Goal: Information Seeking & Learning: Learn about a topic

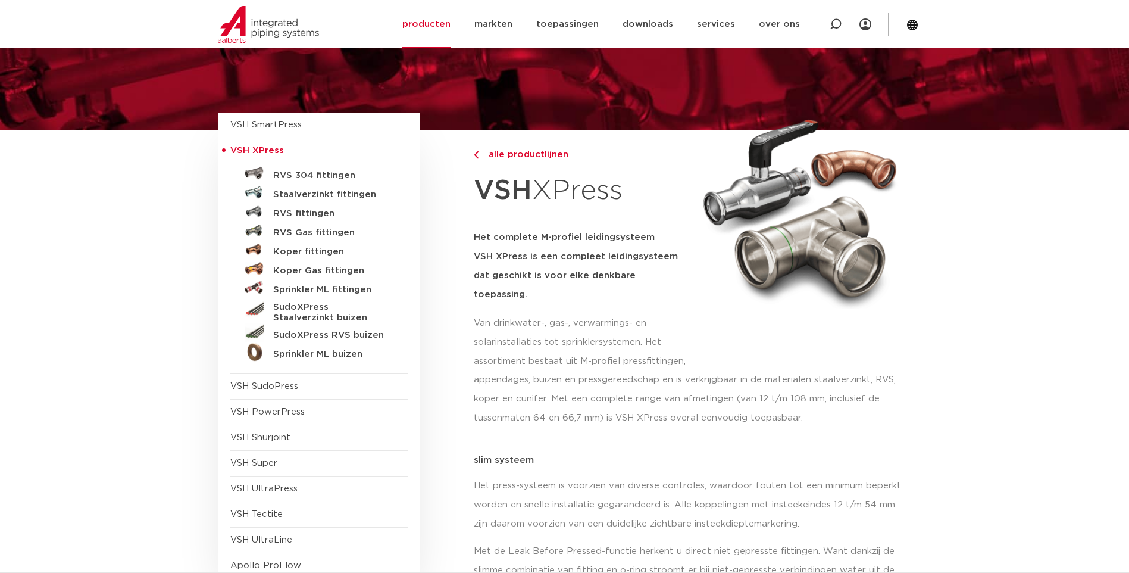
scroll to position [60, 0]
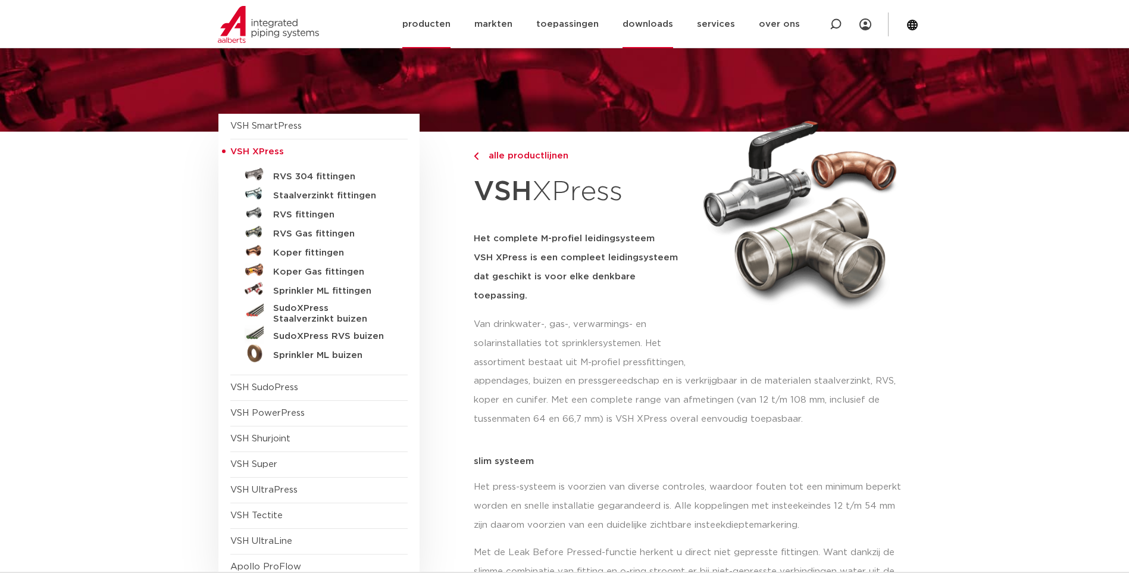
click at [660, 20] on link "downloads" at bounding box center [648, 24] width 51 height 48
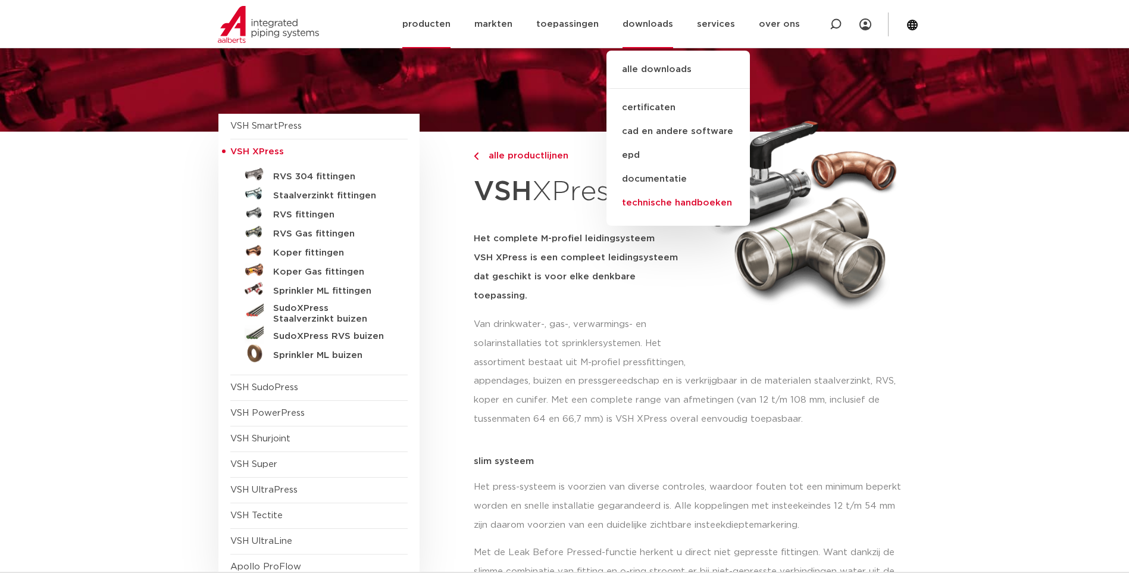
click at [668, 207] on link "technische handboeken" at bounding box center [678, 203] width 143 height 24
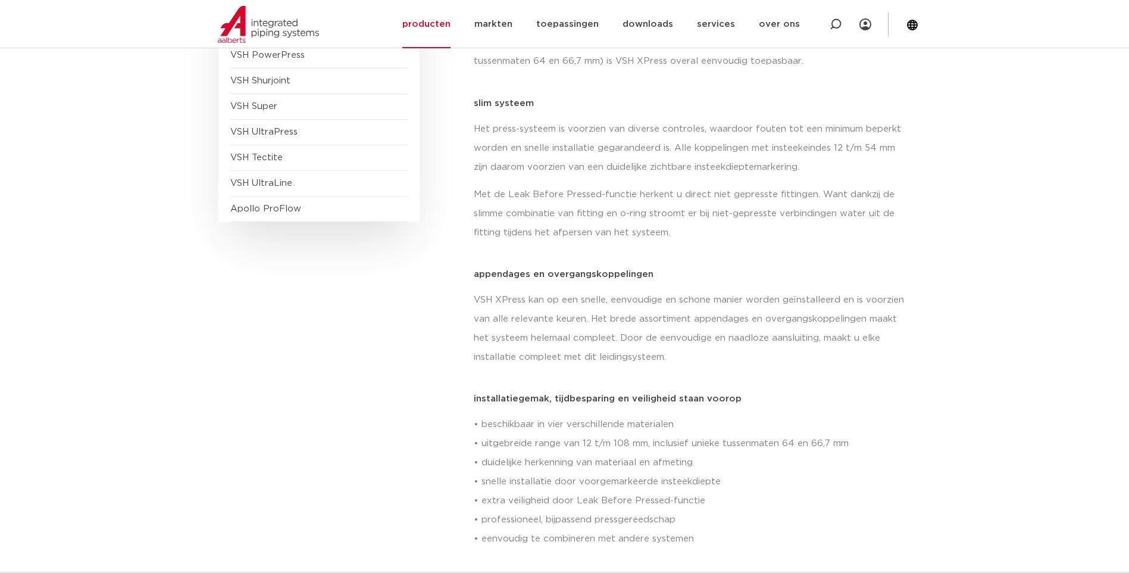
scroll to position [417, 0]
click at [661, 27] on link "downloads" at bounding box center [648, 24] width 51 height 48
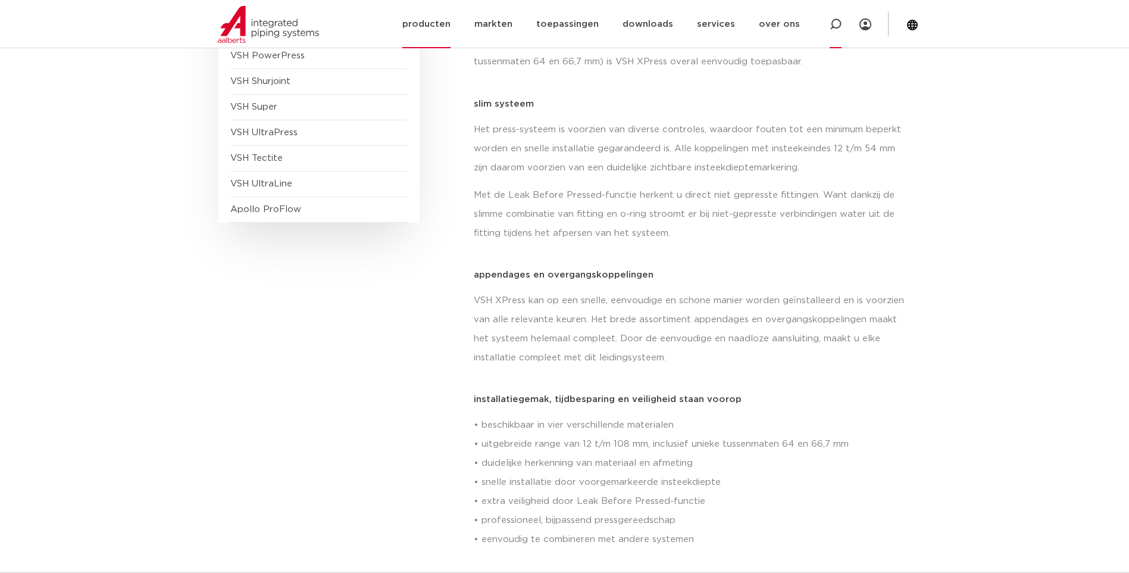
click at [834, 23] on icon at bounding box center [836, 24] width 12 height 12
paste input "123460608"
type input "123460608"
click button "Zoeken" at bounding box center [0, 0] width 0 height 0
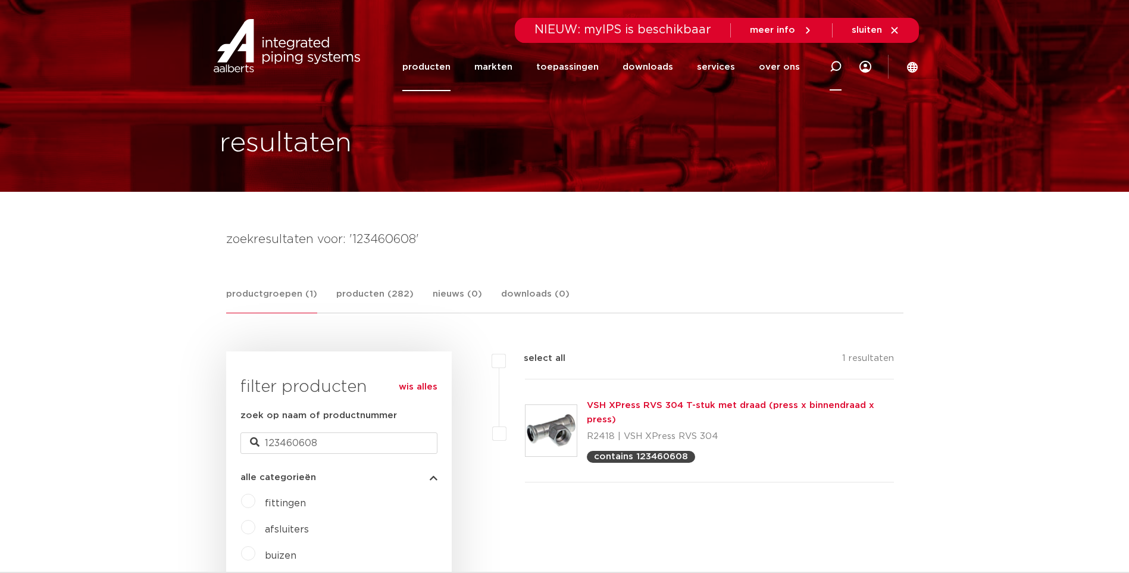
click at [835, 66] on icon at bounding box center [836, 67] width 12 height 12
paste input "R2705"
type input "R2705"
click button "Zoeken" at bounding box center [0, 0] width 0 height 0
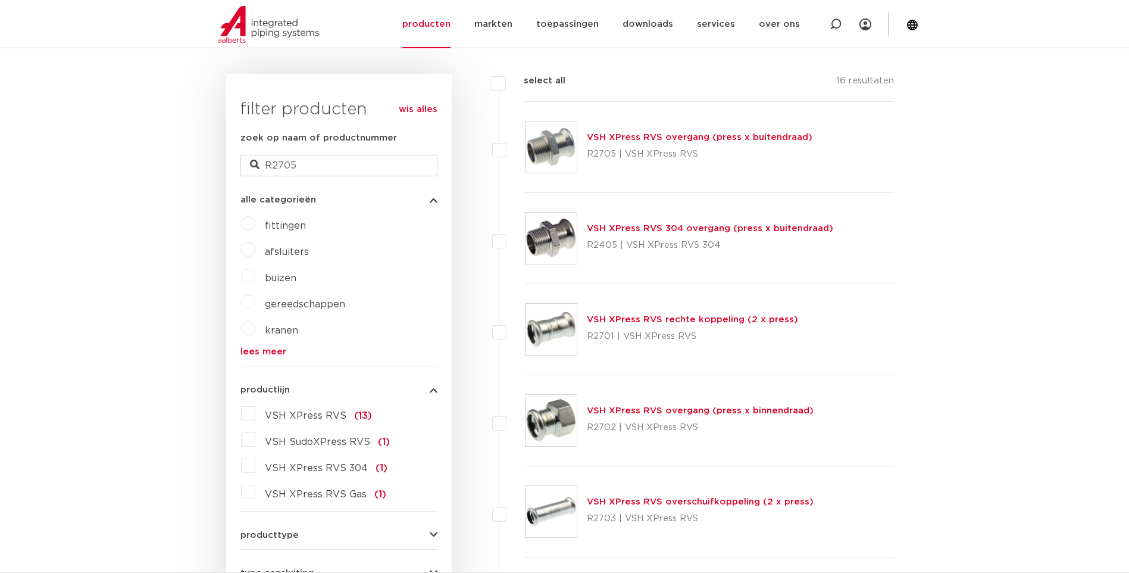
scroll to position [238, 0]
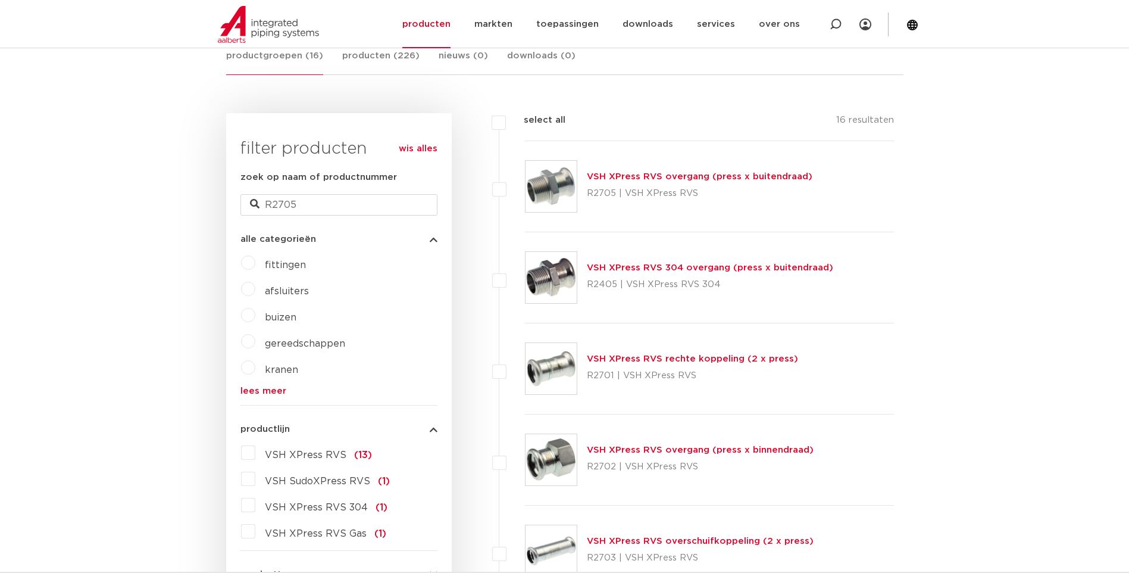
click at [623, 176] on link "VSH XPress RVS overgang (press x buitendraad)" at bounding box center [700, 176] width 226 height 9
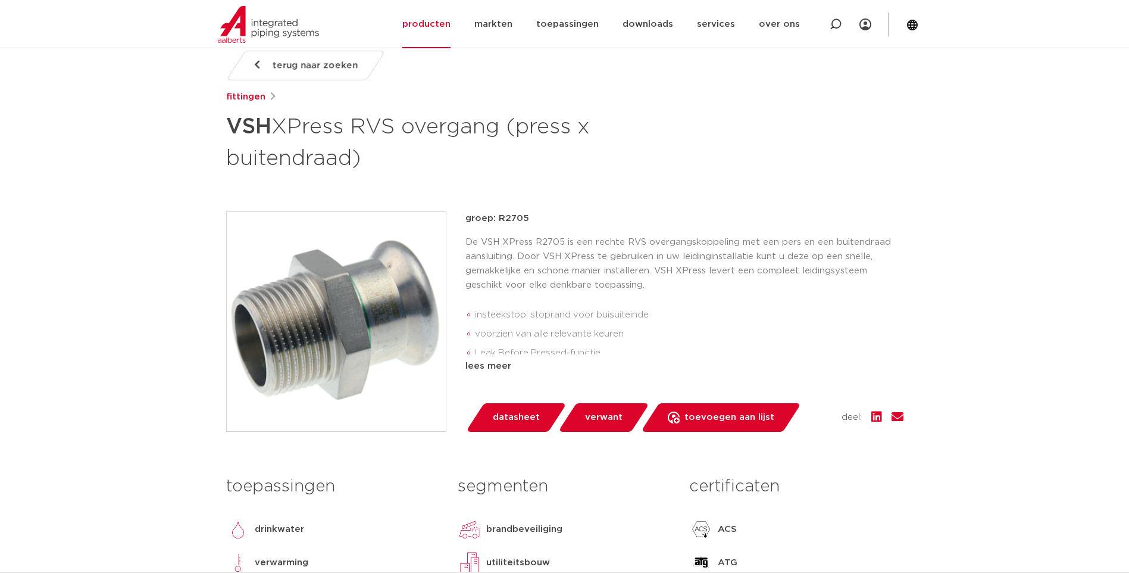
scroll to position [179, 0]
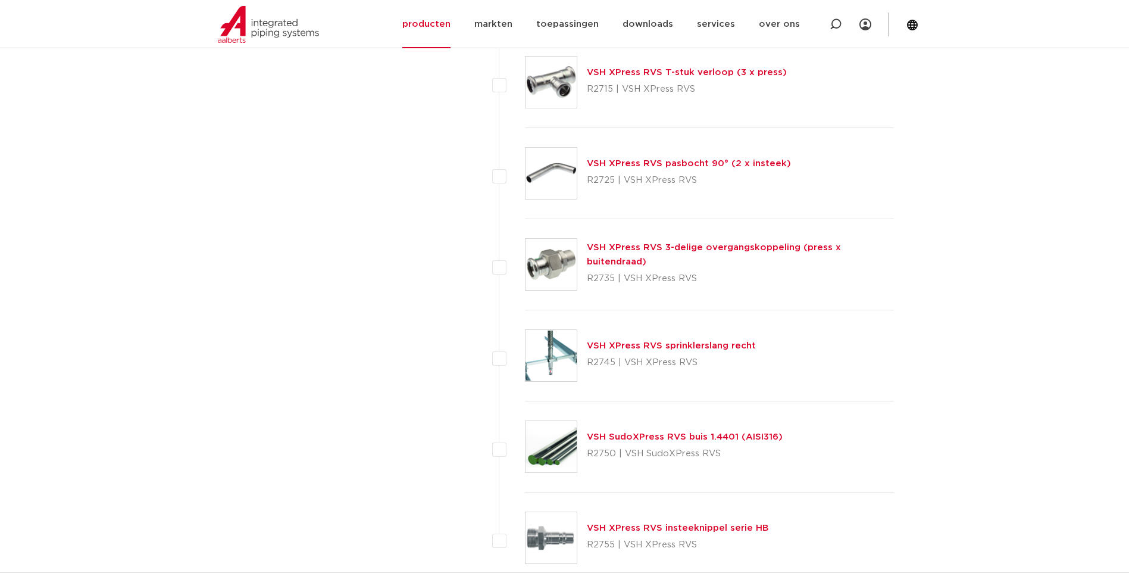
scroll to position [1250, 0]
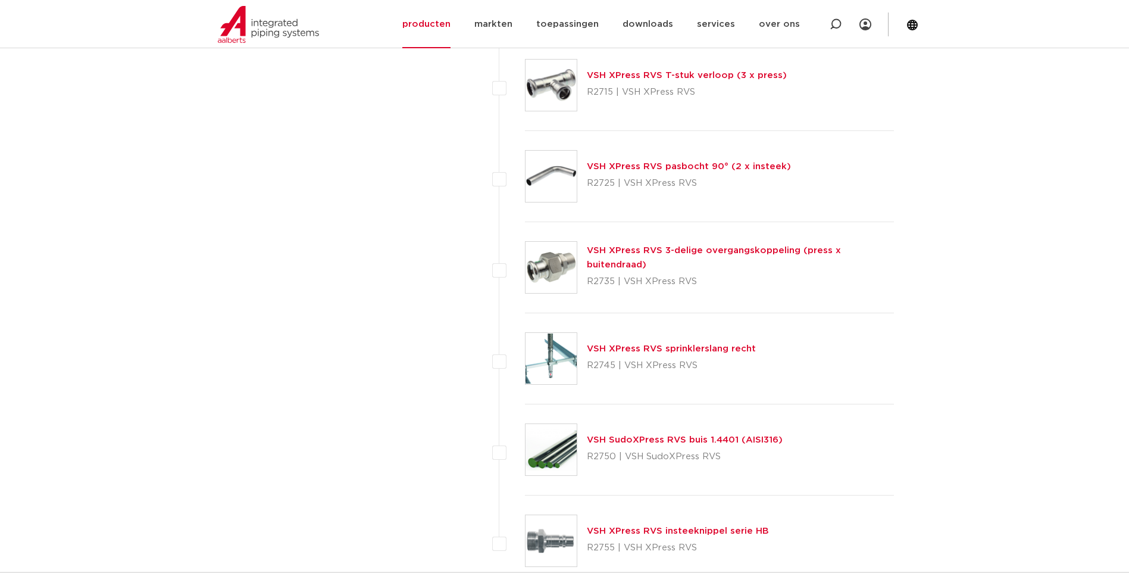
click at [623, 254] on link "VSH XPress RVS 3-delige overgangskoppeling (press x buitendraad)" at bounding box center [714, 257] width 254 height 23
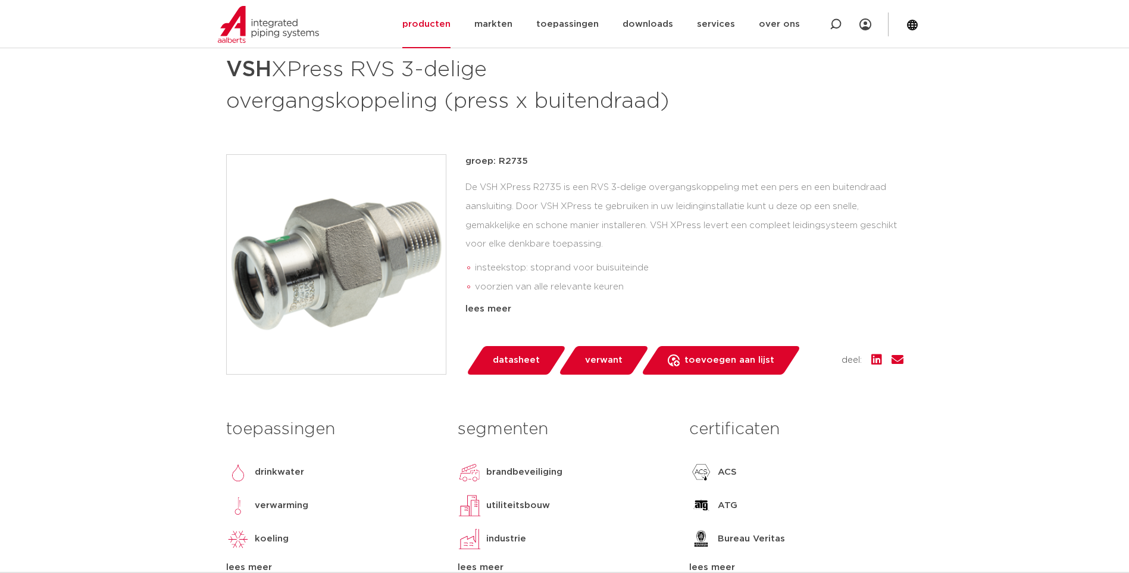
scroll to position [238, 0]
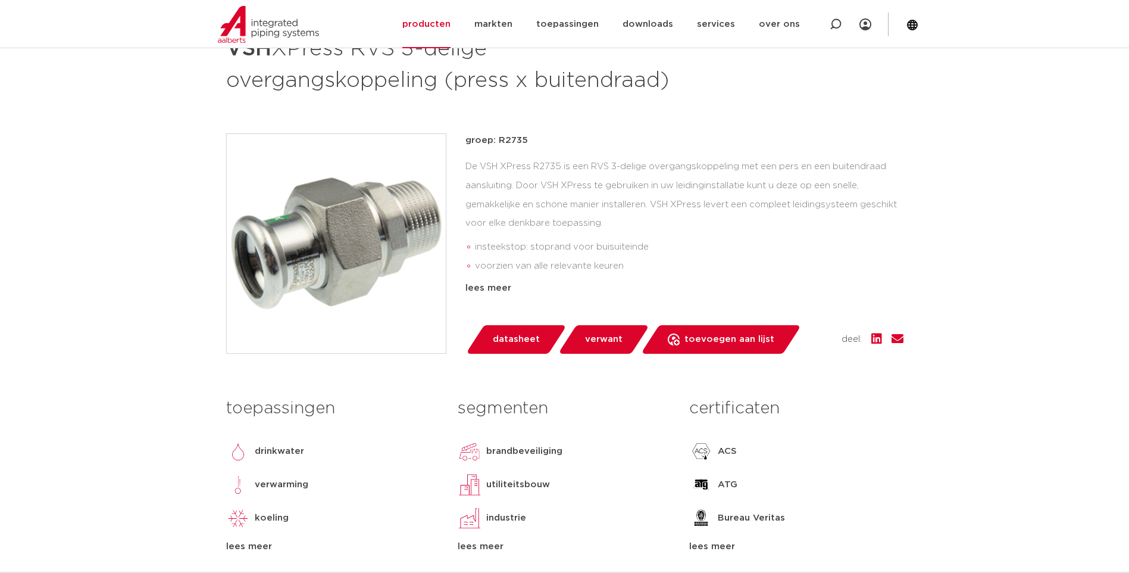
click at [592, 339] on span "verwant" at bounding box center [604, 339] width 38 height 19
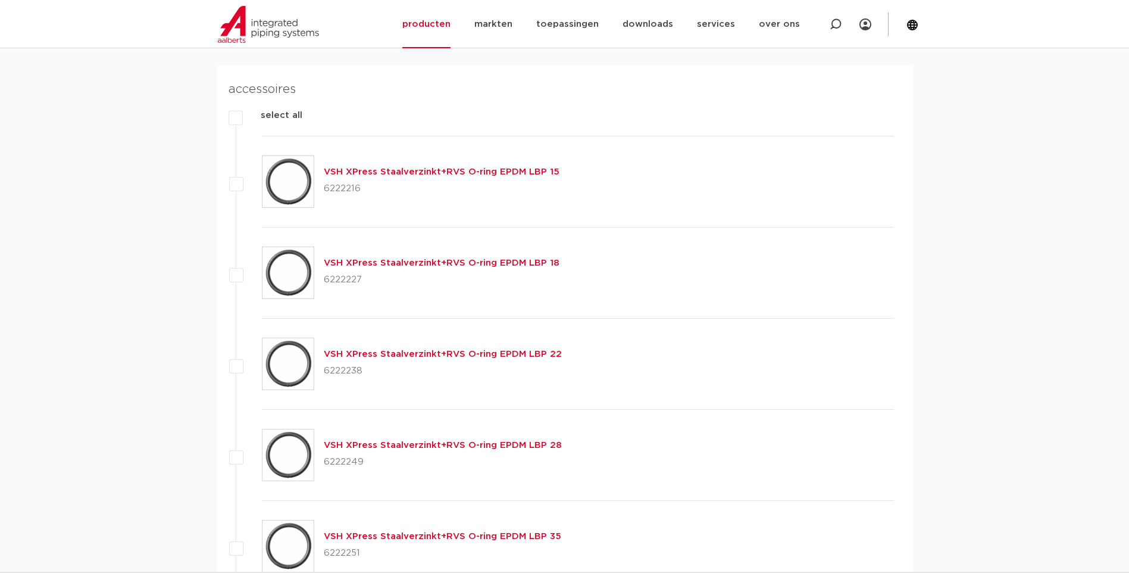
scroll to position [820, 0]
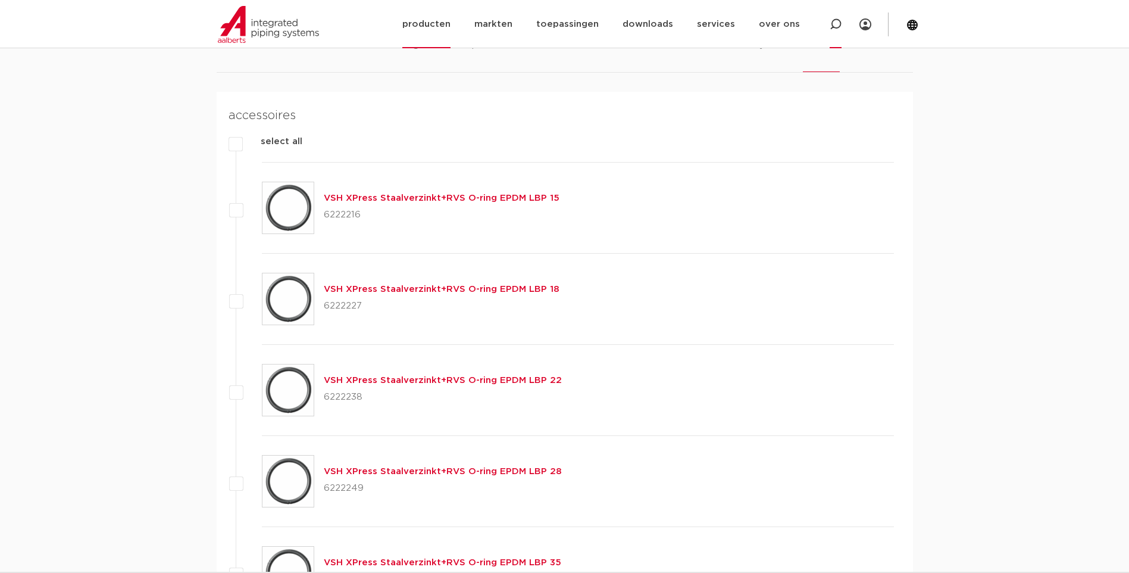
click at [836, 24] on icon at bounding box center [836, 24] width 12 height 12
drag, startPoint x: 522, startPoint y: 26, endPoint x: 452, endPoint y: 34, distance: 70.7
click at [453, 33] on div "Zoeken" at bounding box center [591, 24] width 553 height 53
type input "vsh xpress 316 54"
click button "Zoeken" at bounding box center [0, 0] width 0 height 0
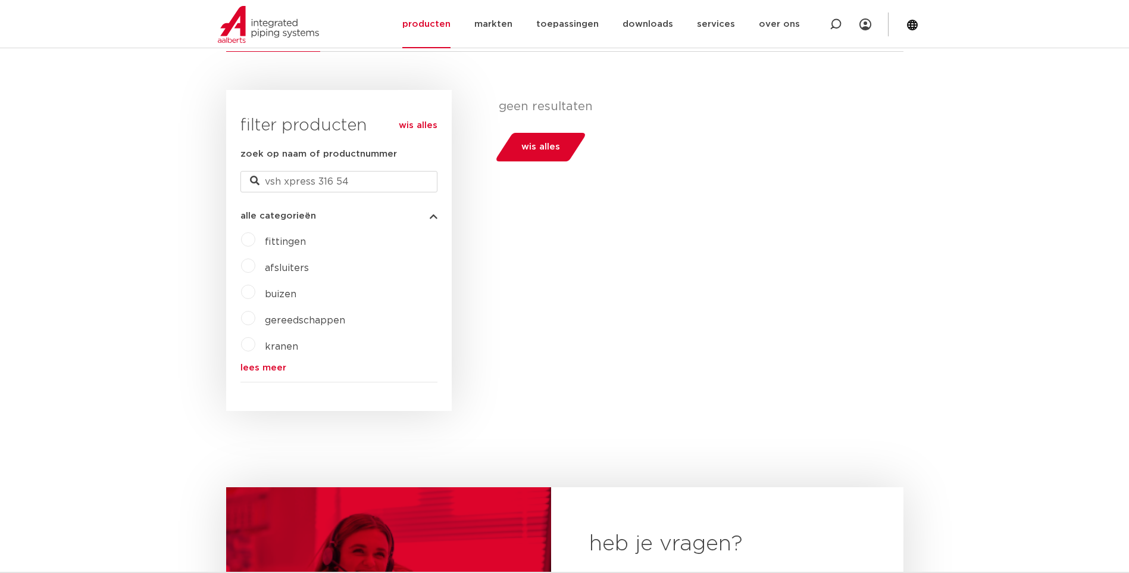
scroll to position [258, 0]
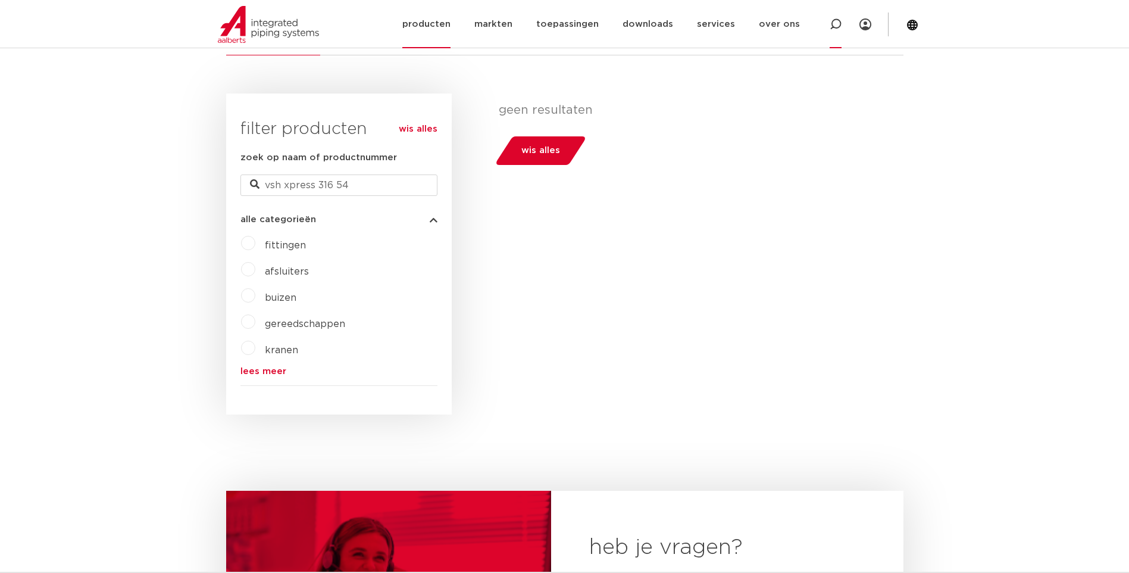
click at [834, 20] on icon at bounding box center [836, 24] width 14 height 14
click at [565, 28] on input "Zoeken" at bounding box center [666, 23] width 375 height 24
drag, startPoint x: 545, startPoint y: 21, endPoint x: 557, endPoint y: 24, distance: 11.6
click at [548, 23] on input "vsh xpress 316 54" at bounding box center [666, 23] width 375 height 24
drag, startPoint x: 564, startPoint y: 23, endPoint x: 547, endPoint y: 26, distance: 18.1
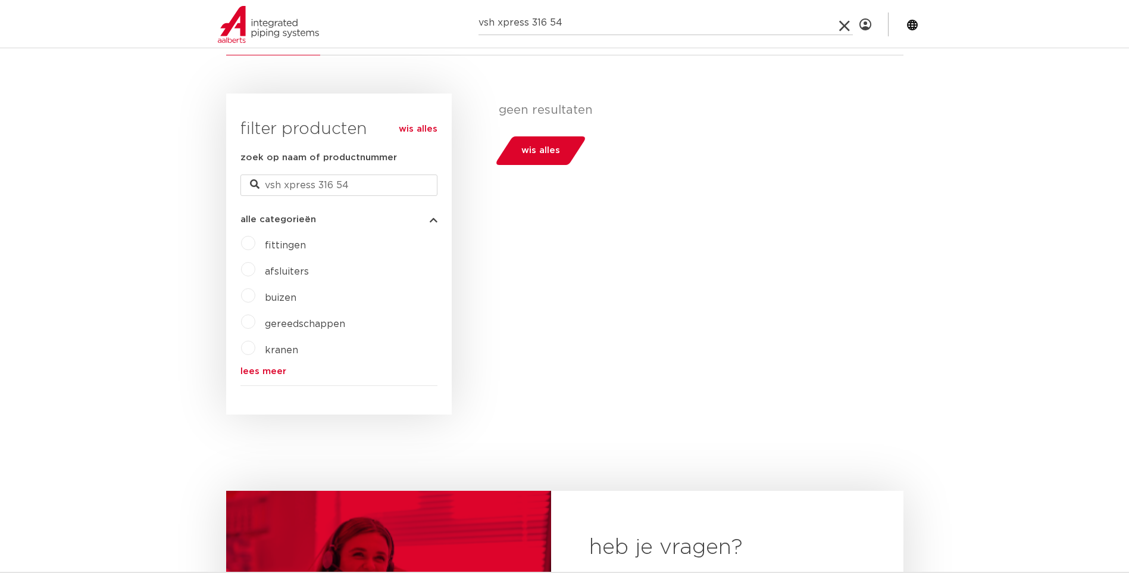
click at [547, 26] on input "vsh xpress 316 54" at bounding box center [666, 23] width 375 height 24
type input "vsh xpress 316l"
click button "Zoeken" at bounding box center [0, 0] width 0 height 0
click at [255, 242] on label "fittingen" at bounding box center [280, 242] width 51 height 19
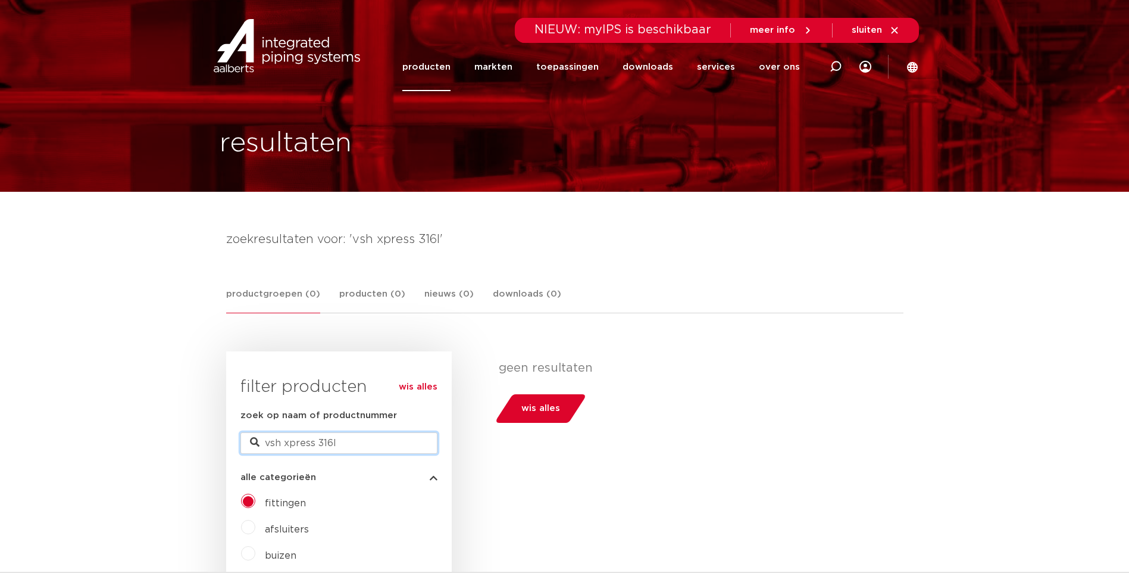
click at [347, 443] on input "vsh xpress 316l" at bounding box center [339, 442] width 197 height 21
type input "vsh xpress 316 54"
click at [296, 51] on img at bounding box center [287, 46] width 152 height 54
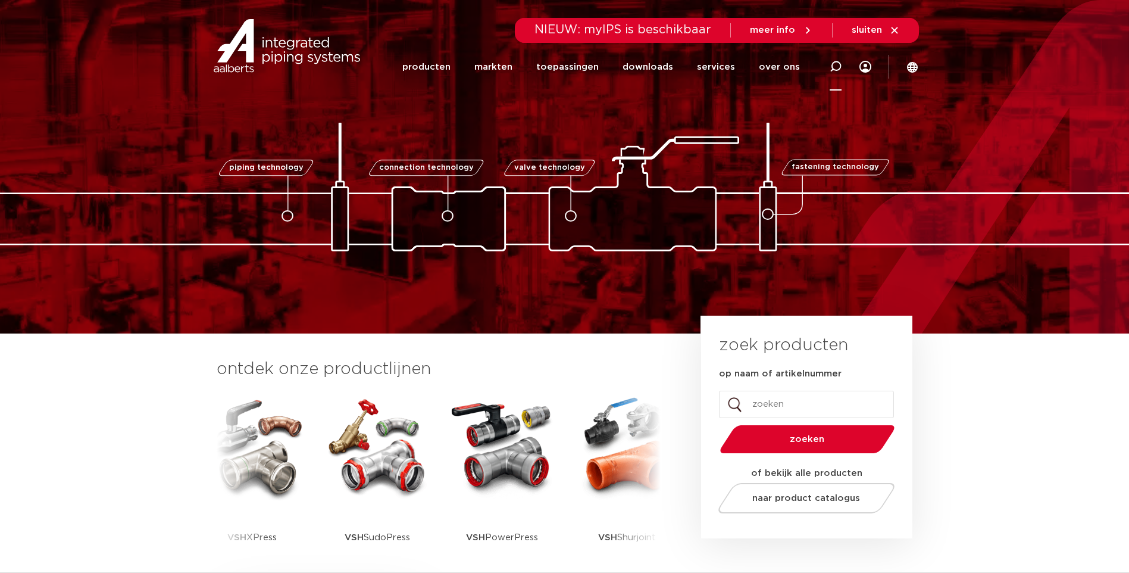
click at [835, 64] on icon at bounding box center [836, 67] width 12 height 12
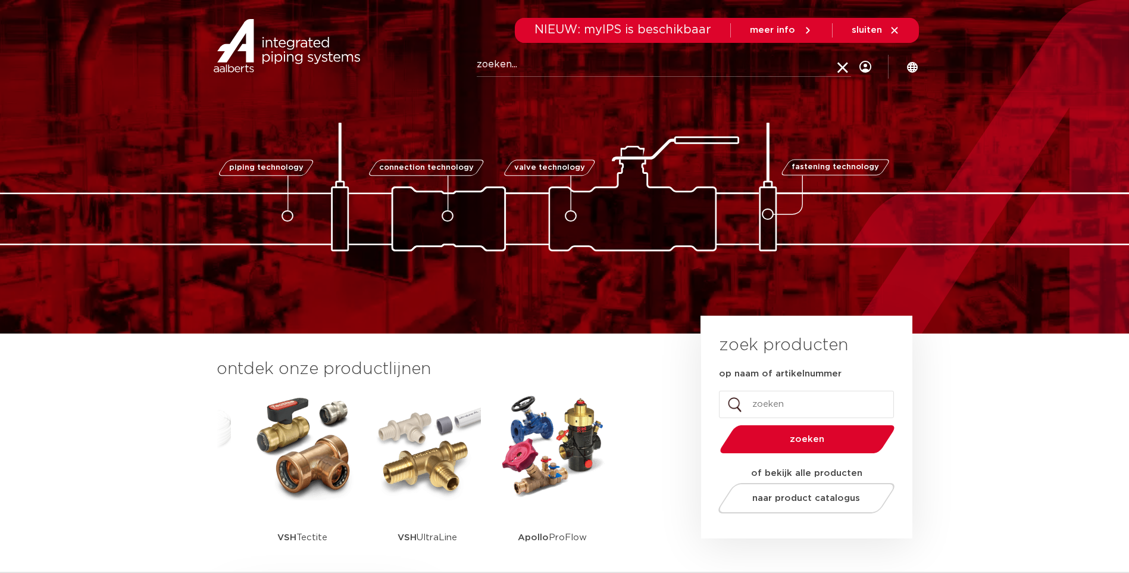
click at [760, 404] on input "op naam of artikelnummer" at bounding box center [806, 404] width 175 height 27
type input "vsh xpress 316"
click at [715, 424] on button "zoeken" at bounding box center [807, 439] width 185 height 30
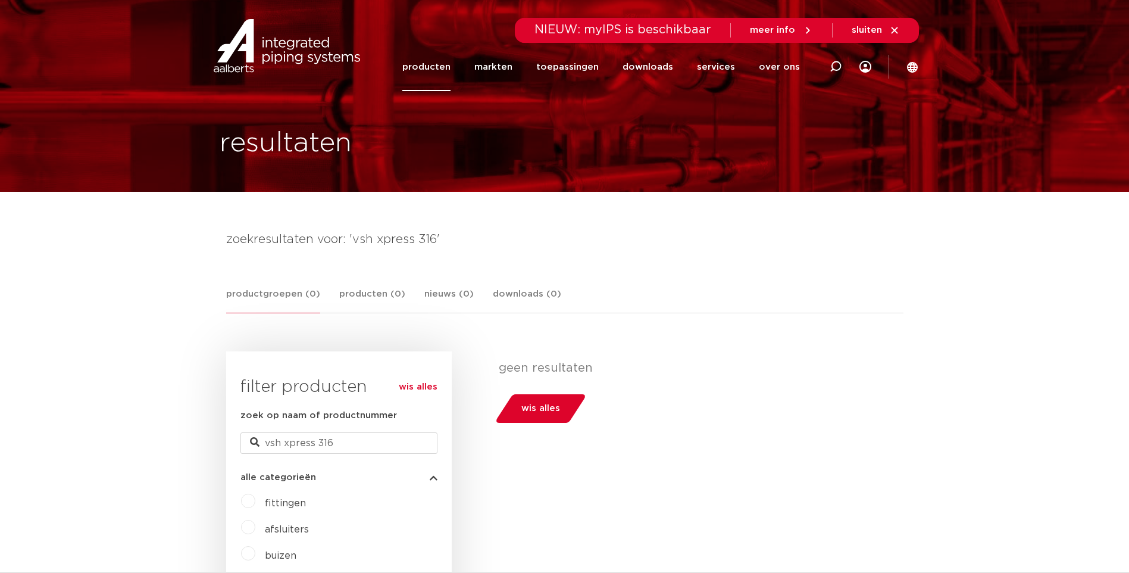
click at [279, 48] on img at bounding box center [287, 46] width 152 height 54
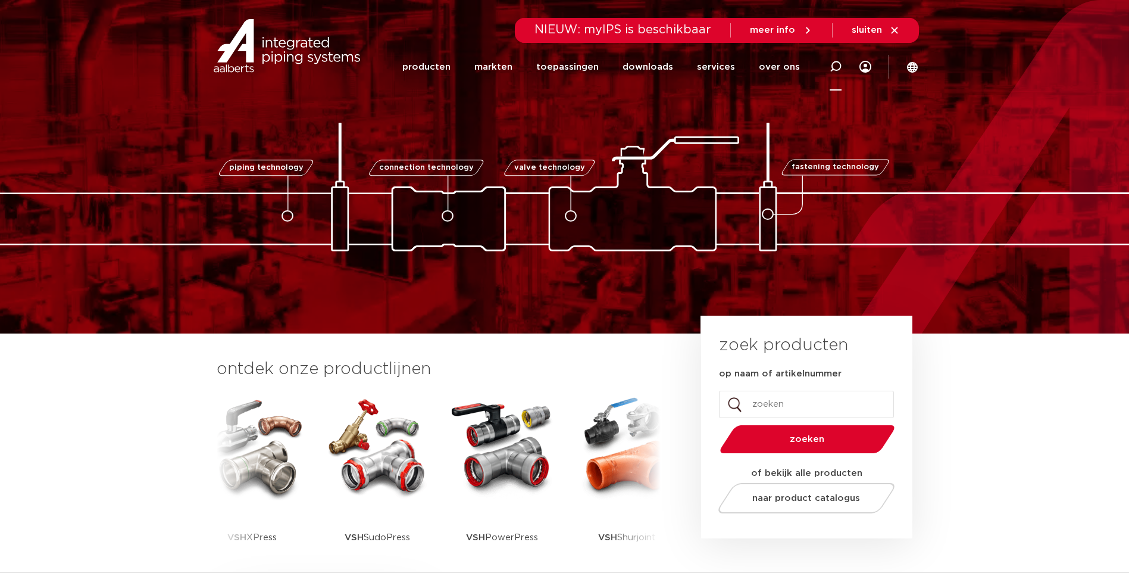
click at [835, 64] on icon at bounding box center [836, 67] width 12 height 12
paste input "123460611"
type input "123460611"
click button "Zoeken" at bounding box center [0, 0] width 0 height 0
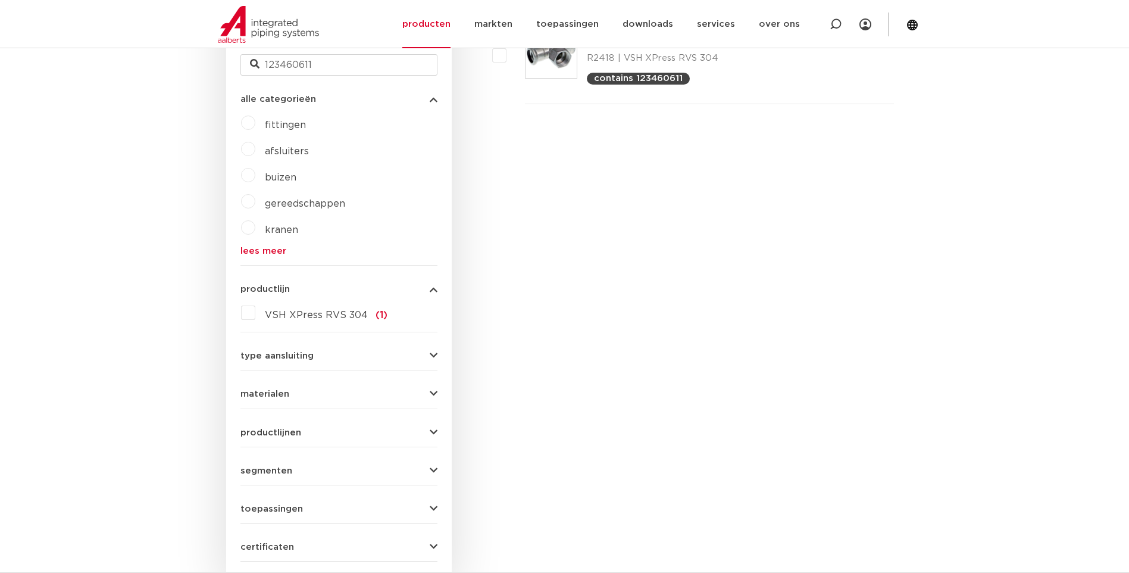
scroll to position [357, 0]
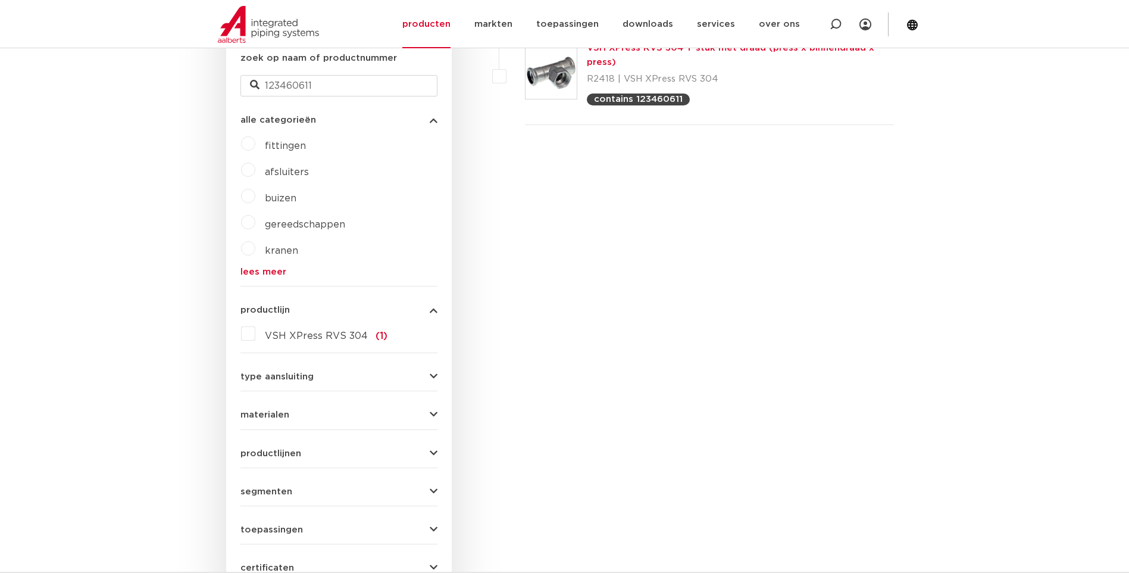
click at [434, 310] on icon "button" at bounding box center [434, 309] width 8 height 9
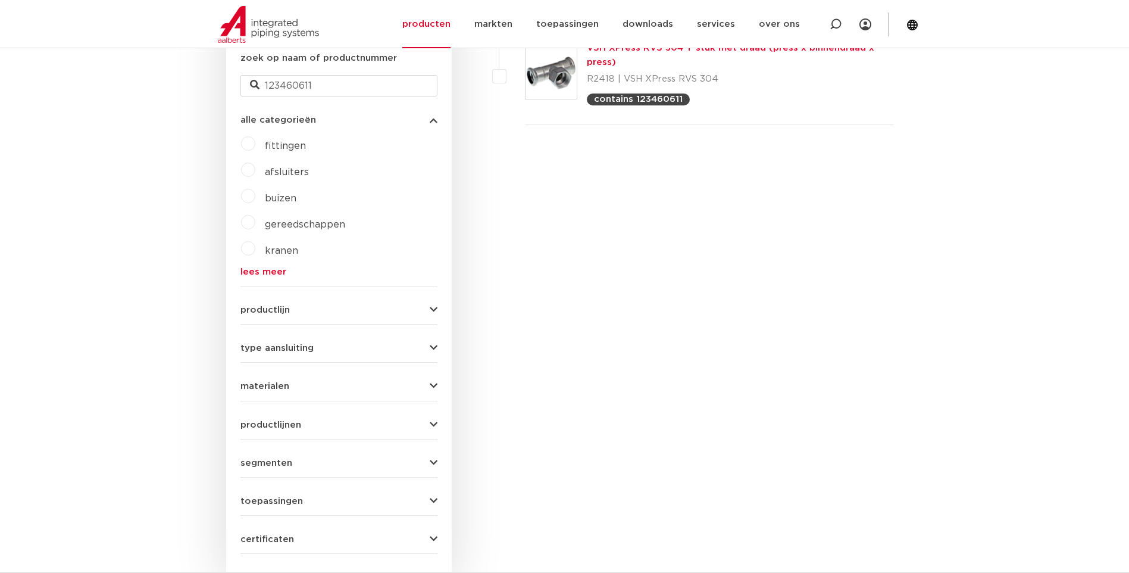
click at [433, 385] on icon "button" at bounding box center [434, 386] width 8 height 9
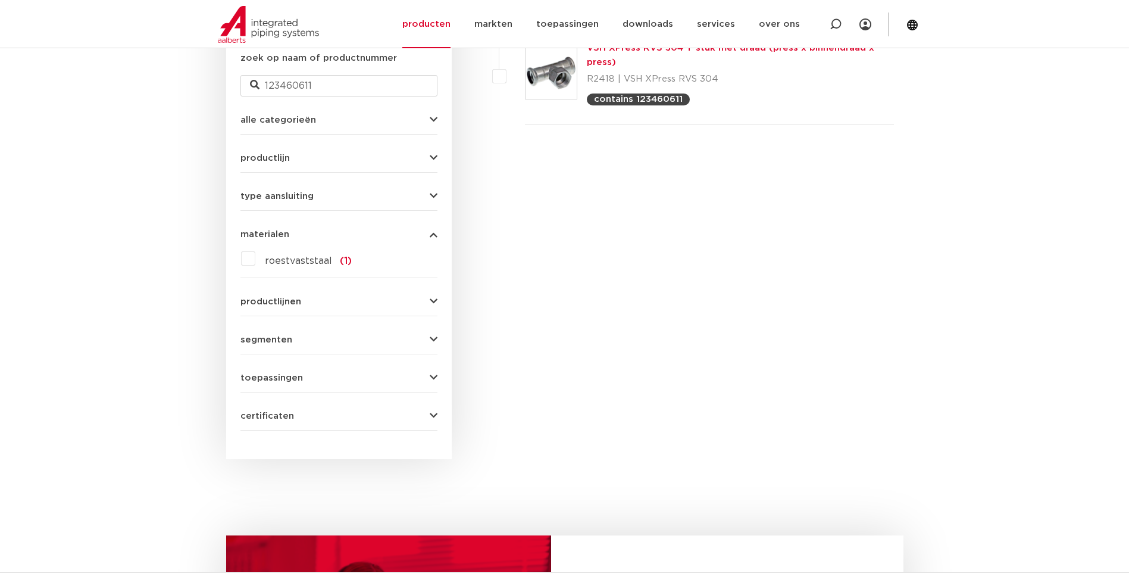
click at [430, 234] on icon "button" at bounding box center [434, 234] width 8 height 9
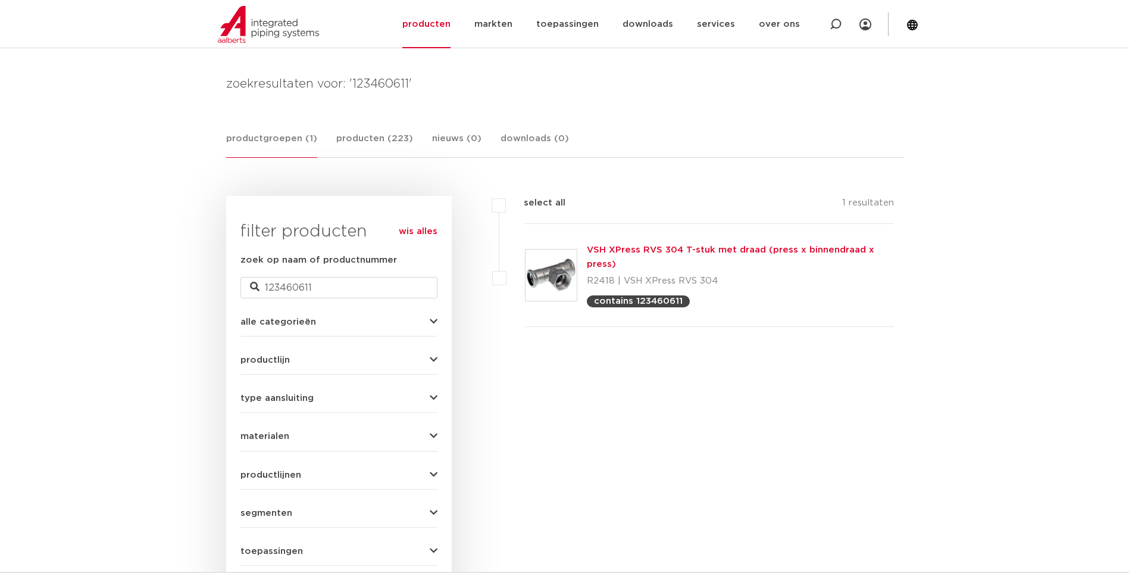
scroll to position [119, 0]
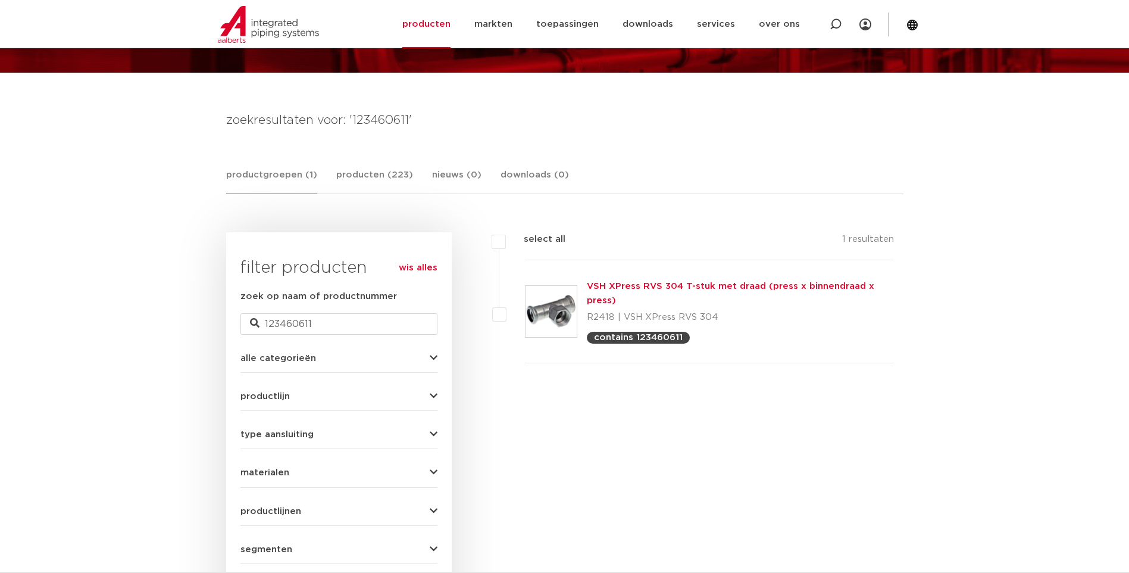
click at [557, 307] on img at bounding box center [551, 311] width 51 height 51
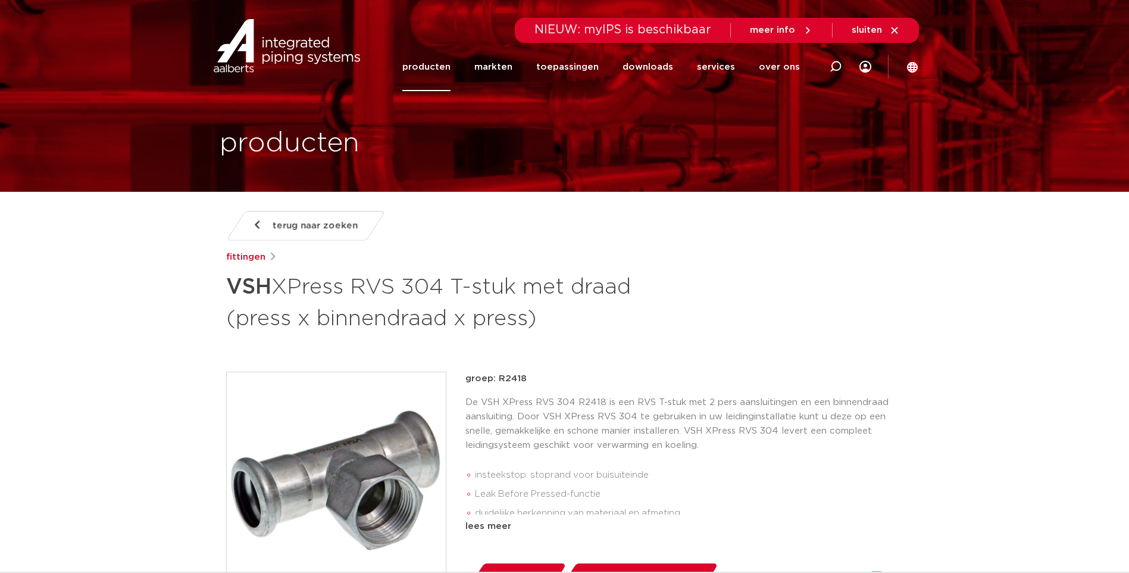
click at [289, 229] on span "terug naar zoeken" at bounding box center [315, 225] width 85 height 19
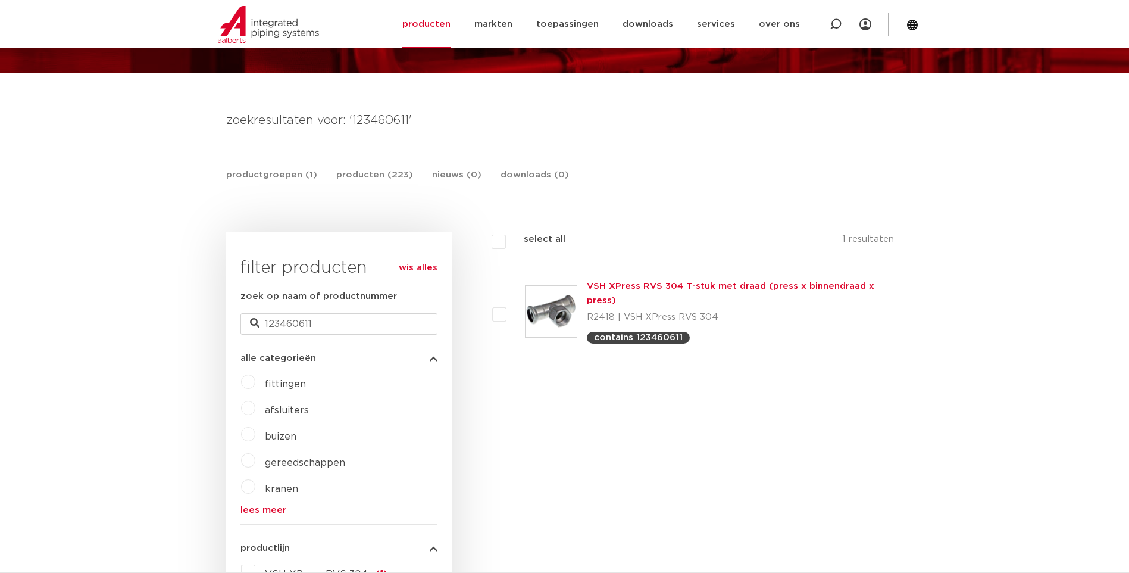
click at [255, 384] on label "fittingen" at bounding box center [280, 381] width 51 height 19
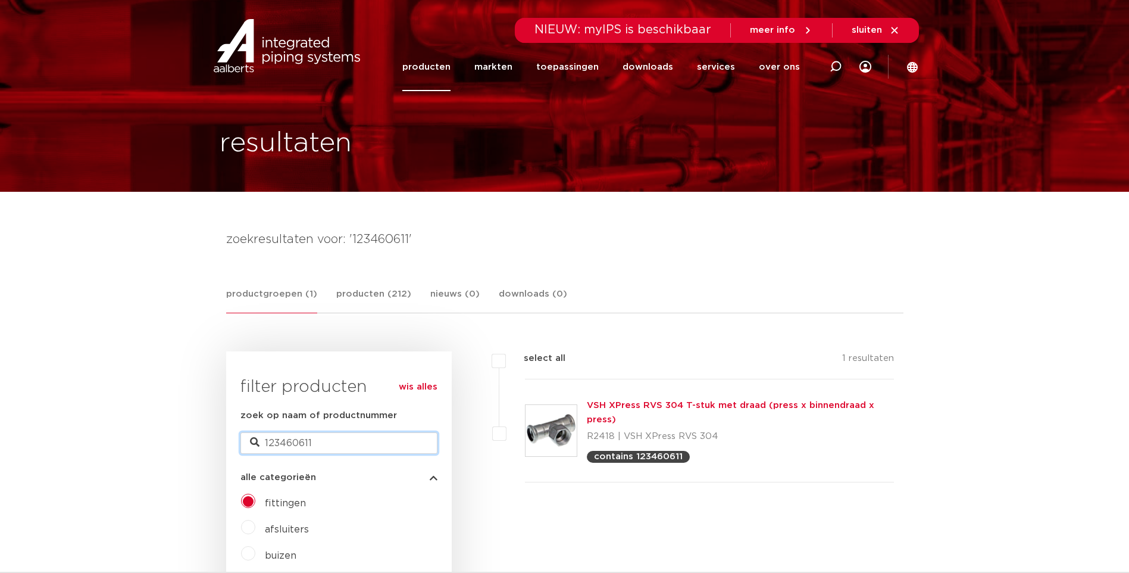
drag, startPoint x: 323, startPoint y: 442, endPoint x: 249, endPoint y: 460, distance: 76.7
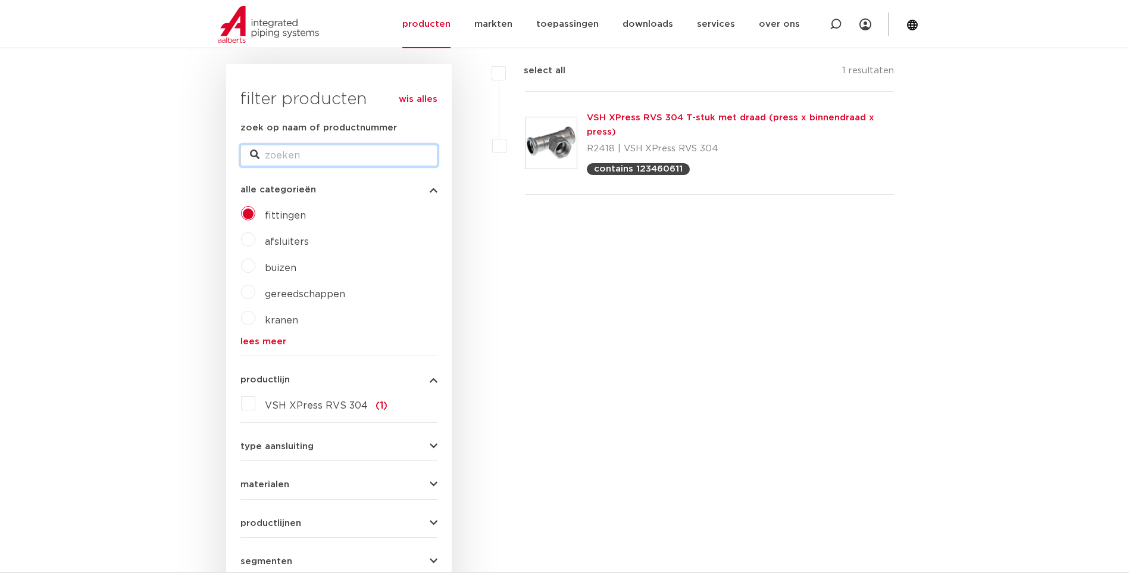
scroll to position [298, 0]
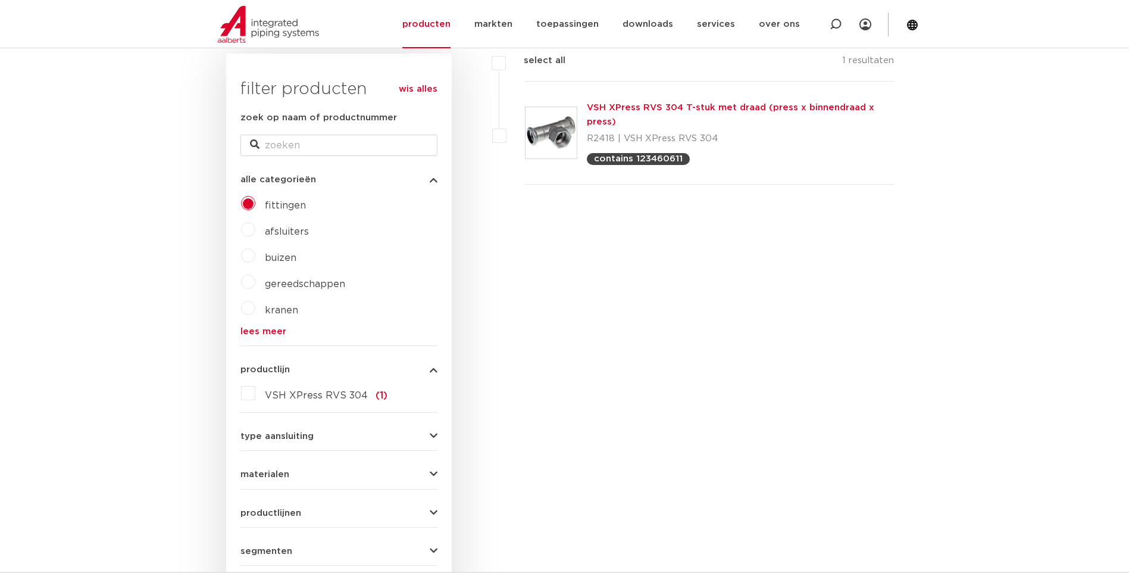
click at [435, 372] on icon "button" at bounding box center [434, 369] width 8 height 9
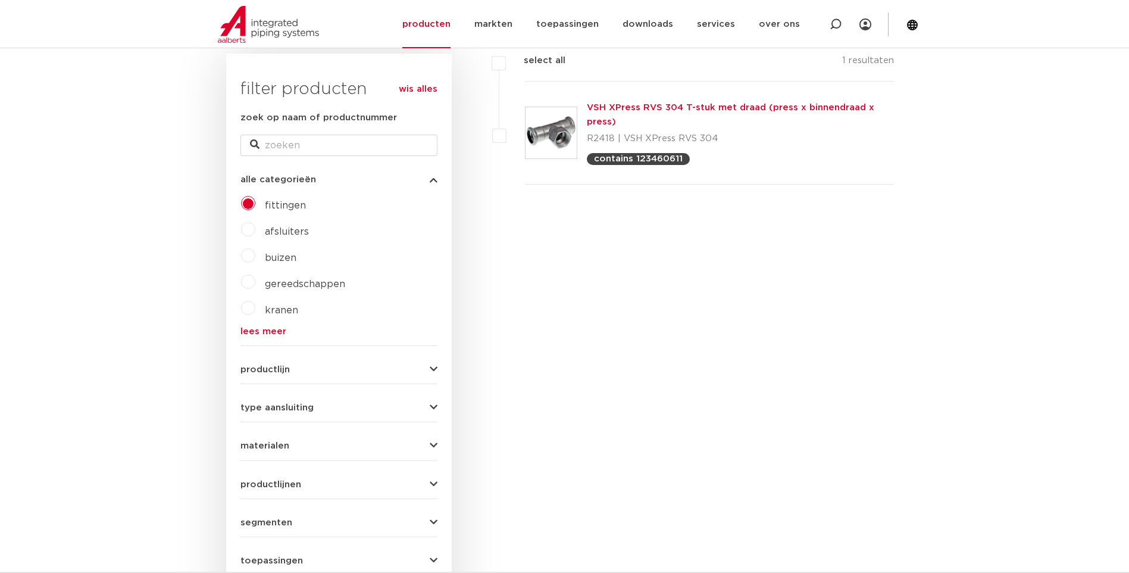
click at [417, 86] on link "wis alles" at bounding box center [418, 89] width 39 height 14
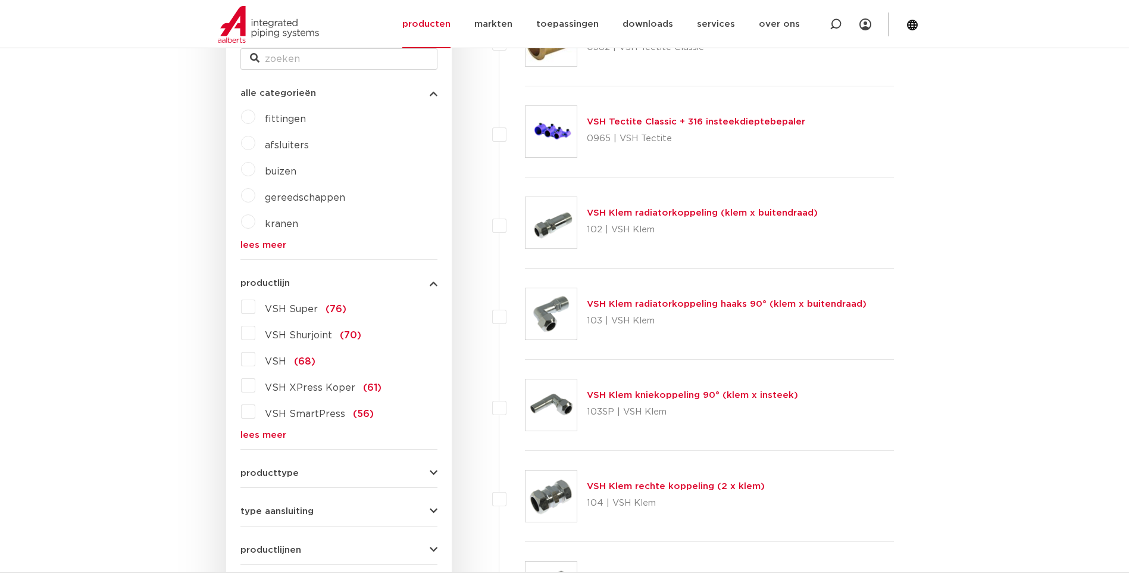
scroll to position [298, 0]
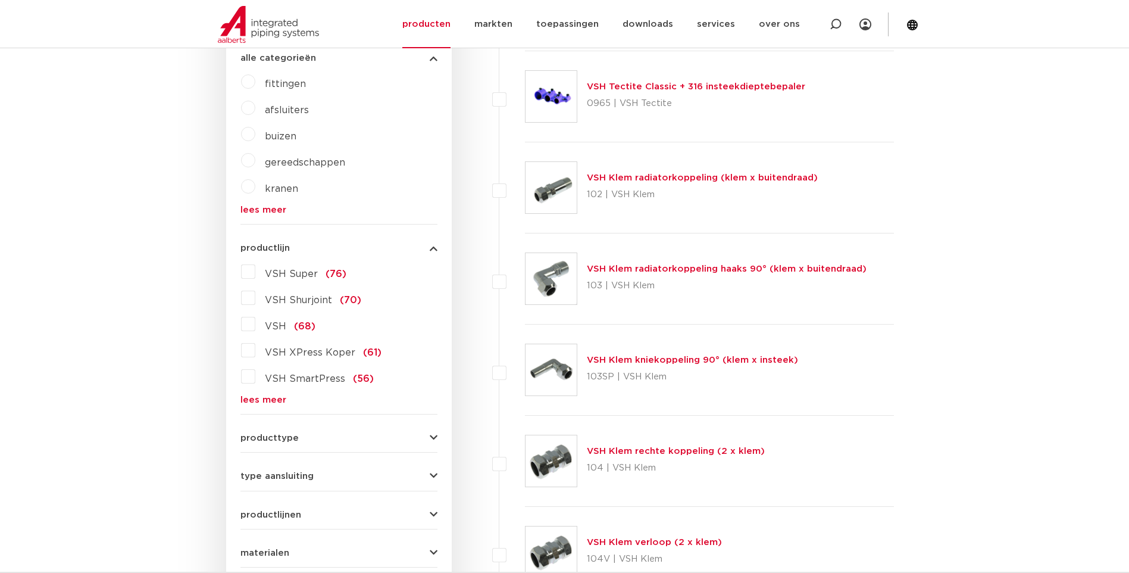
click at [255, 81] on label "fittingen" at bounding box center [280, 81] width 51 height 19
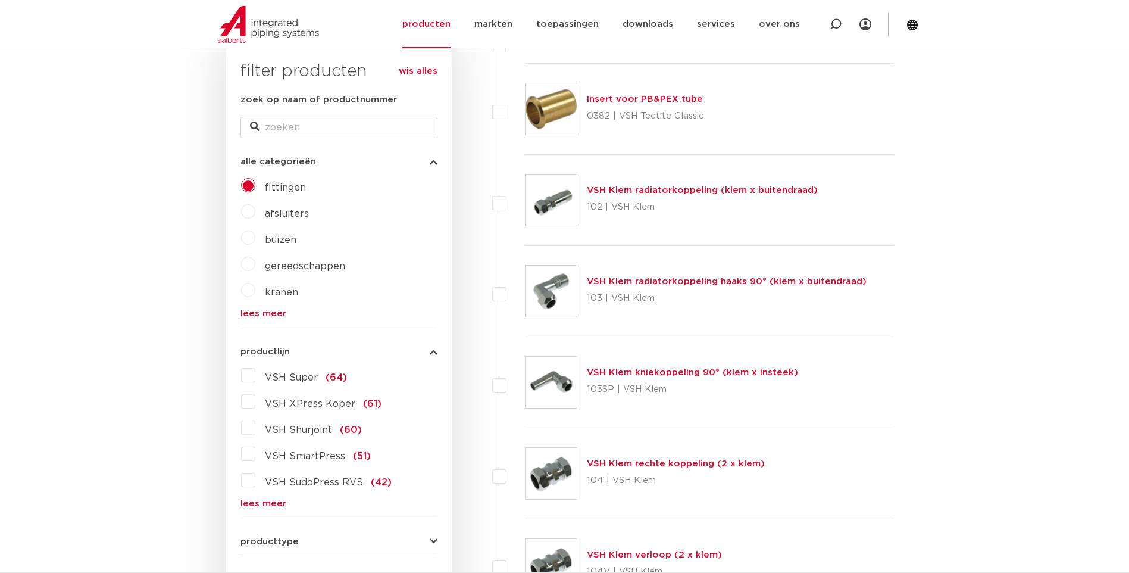
scroll to position [238, 0]
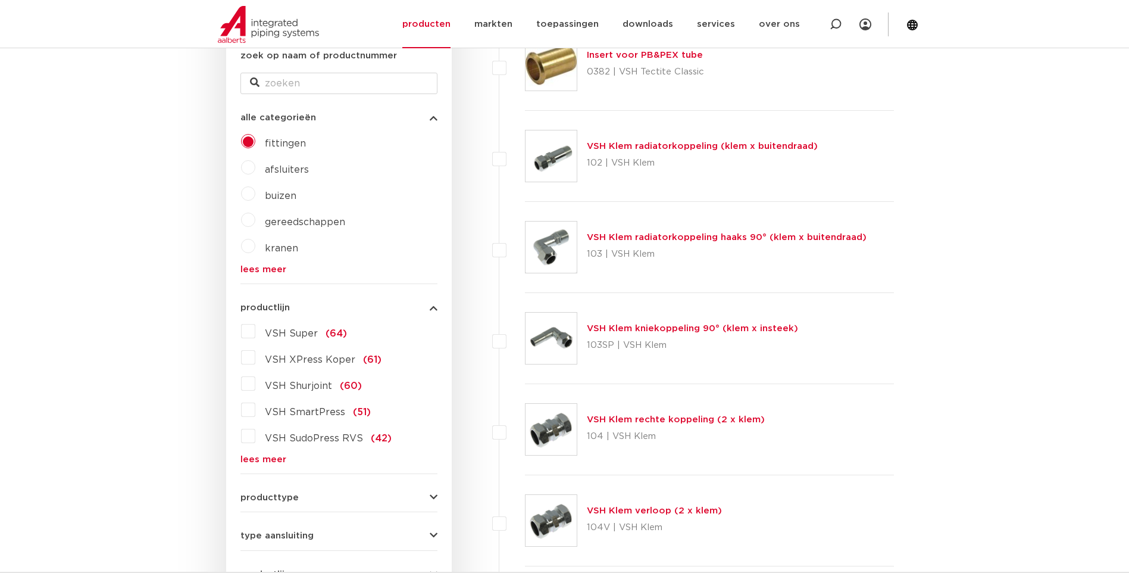
click at [265, 457] on link "lees meer" at bounding box center [339, 459] width 197 height 9
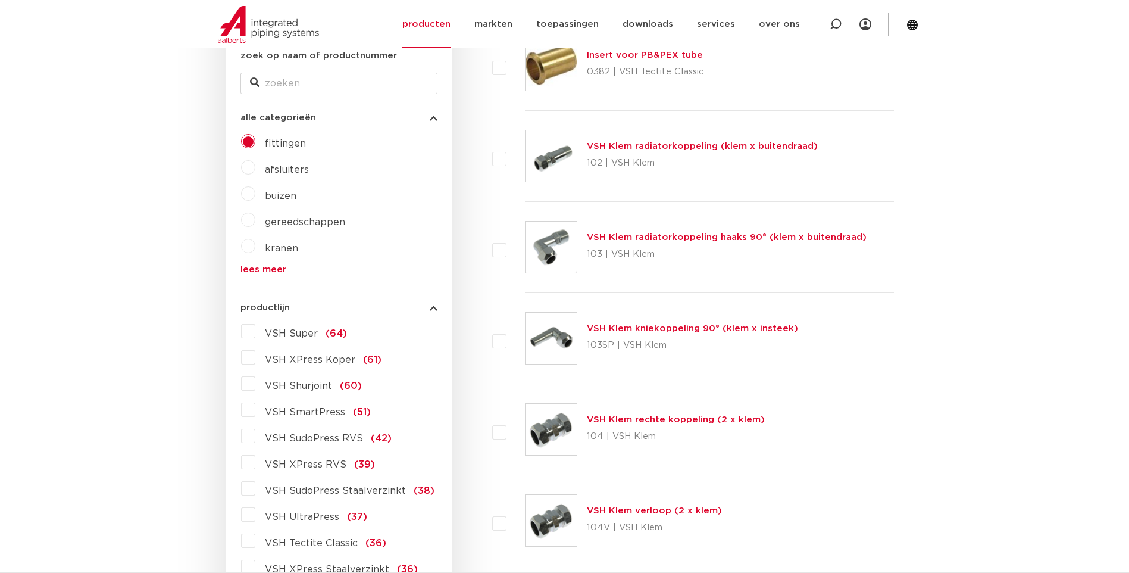
click at [255, 464] on label "VSH XPress RVS (39)" at bounding box center [315, 462] width 120 height 19
click at [0, 0] on input "VSH XPress RVS (39)" at bounding box center [0, 0] width 0 height 0
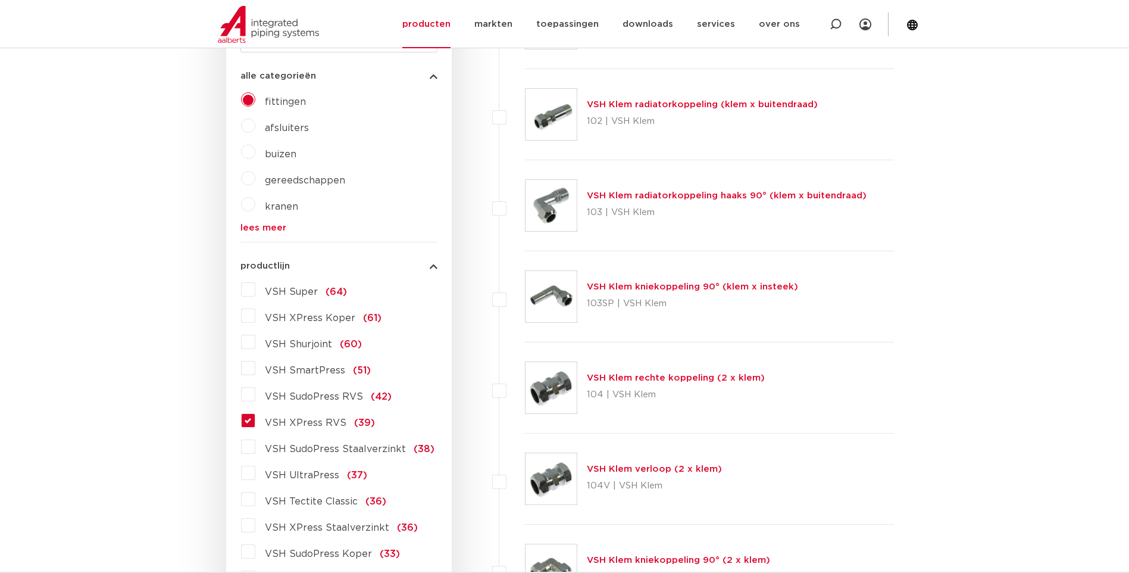
scroll to position [347, 0]
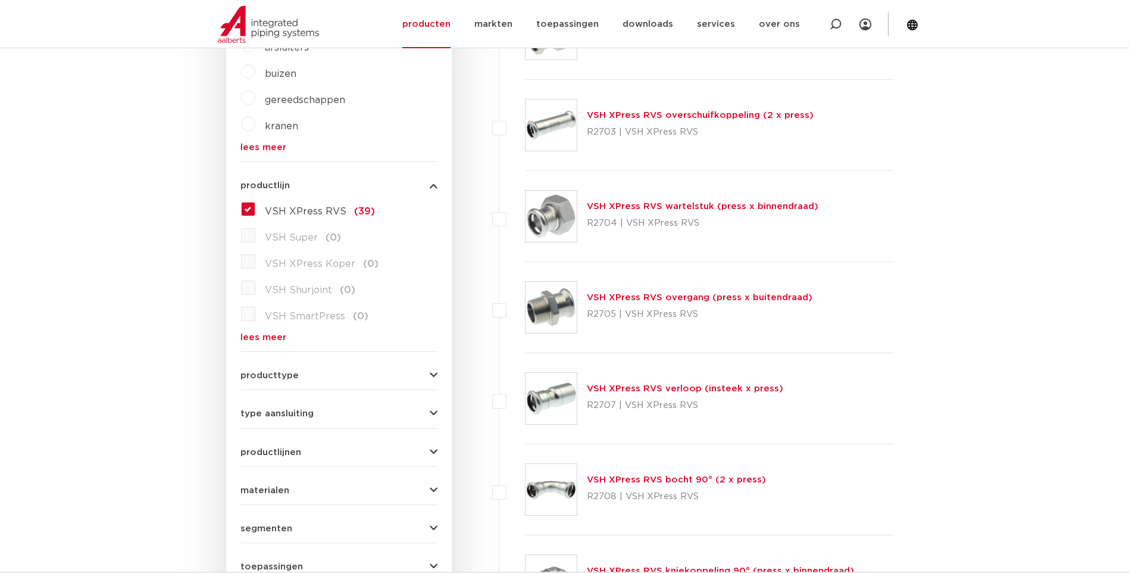
click at [431, 375] on icon "button" at bounding box center [434, 375] width 8 height 9
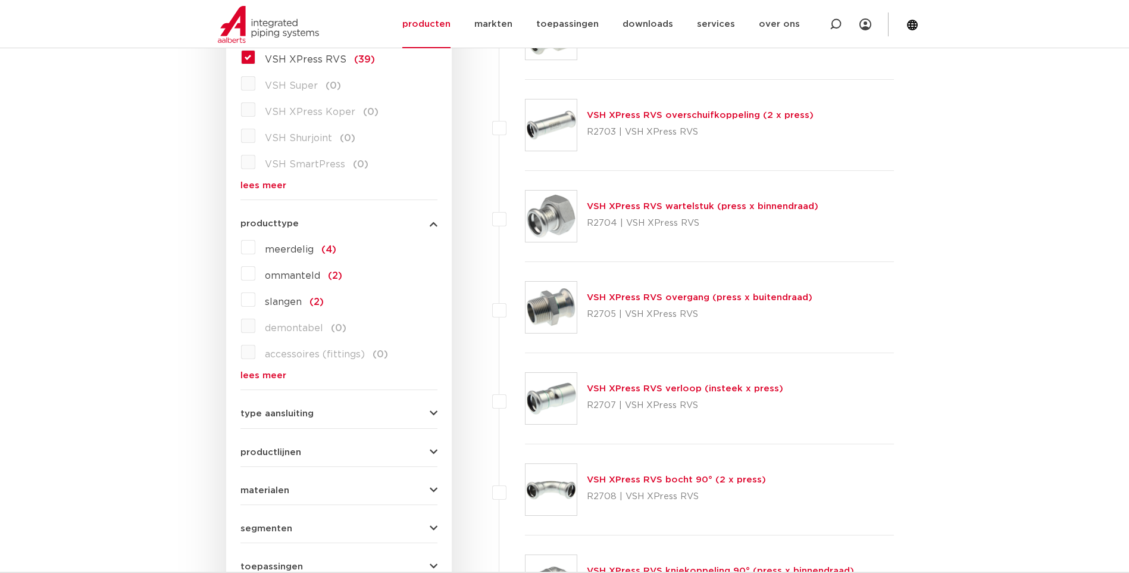
click at [427, 416] on button "type aansluiting" at bounding box center [339, 413] width 197 height 9
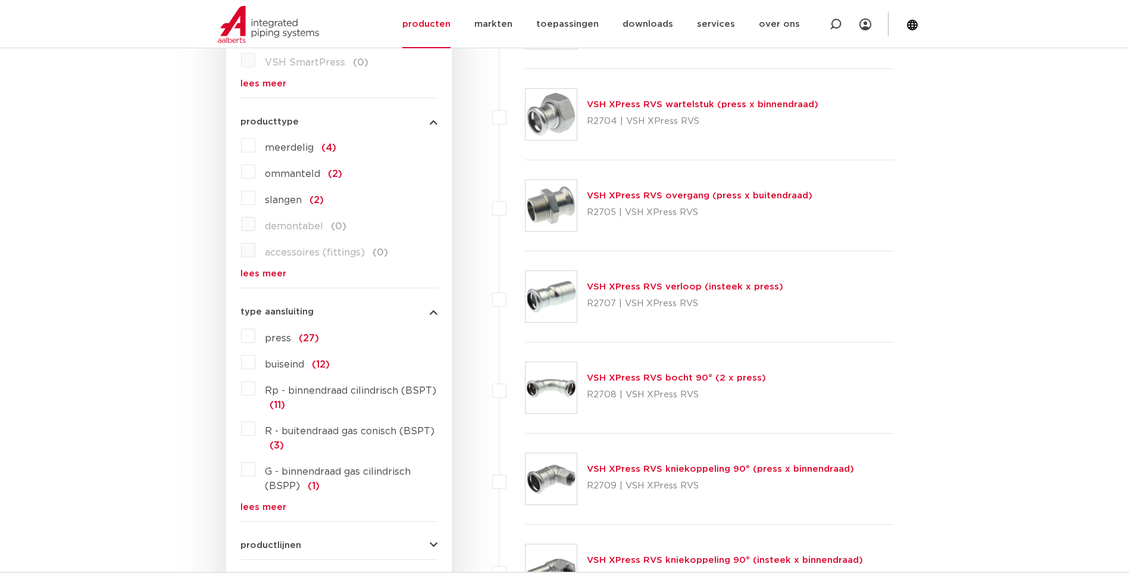
scroll to position [479, 0]
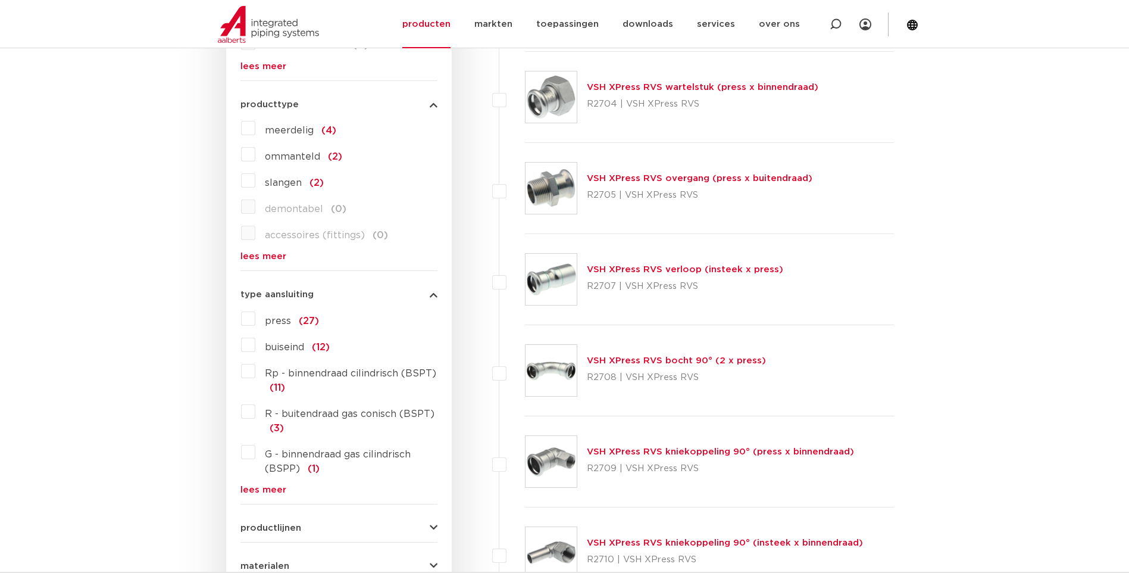
click at [429, 294] on button "type aansluiting" at bounding box center [339, 294] width 197 height 9
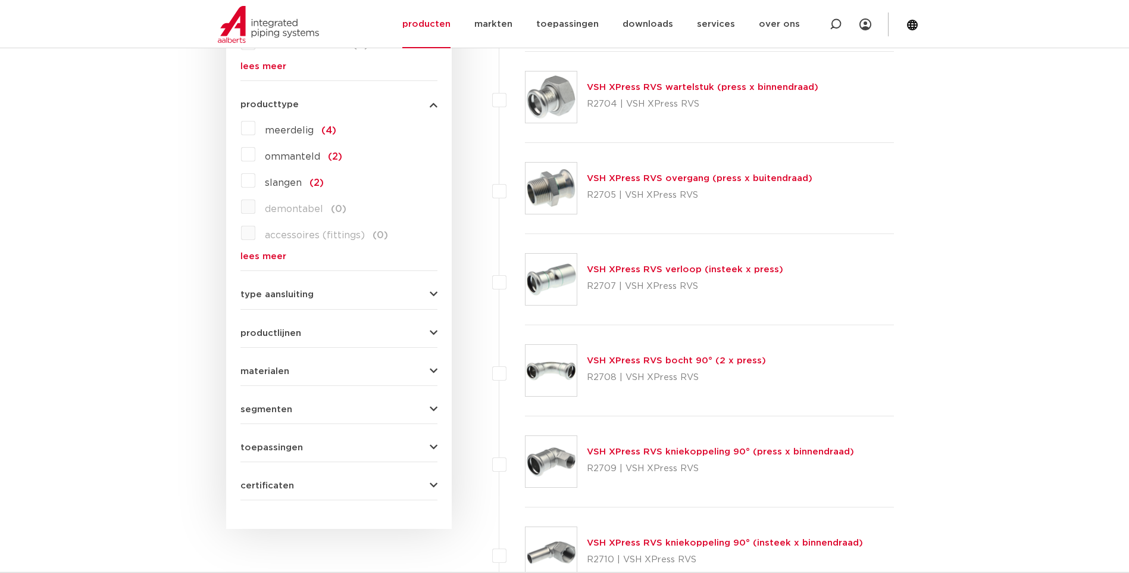
click at [427, 368] on button "materialen" at bounding box center [339, 371] width 197 height 9
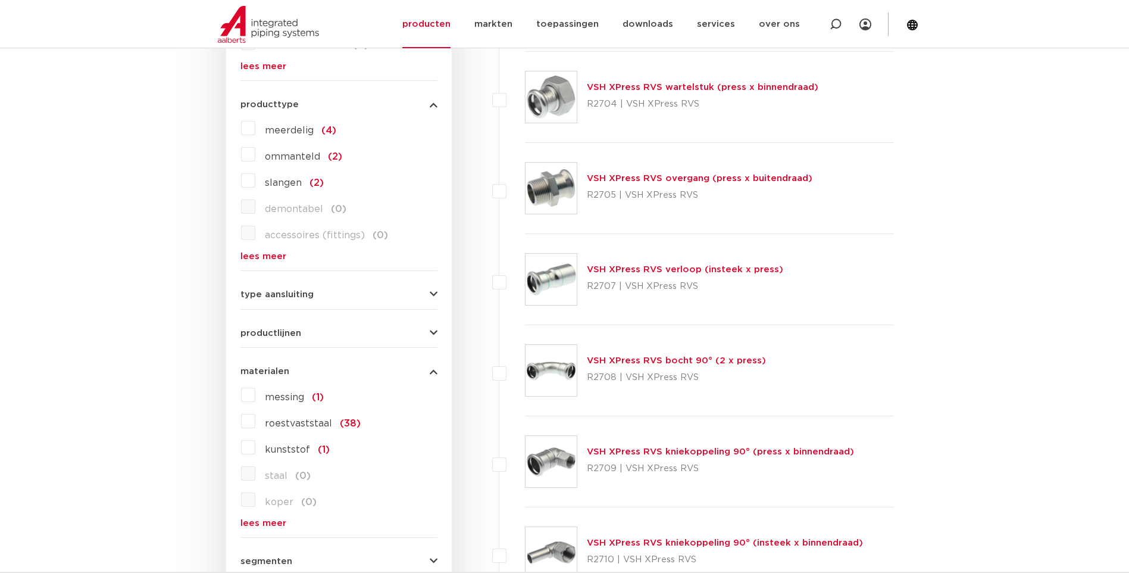
click at [255, 422] on label "roestvaststaal (38)" at bounding box center [307, 420] width 105 height 19
click at [0, 0] on input "roestvaststaal (38)" at bounding box center [0, 0] width 0 height 0
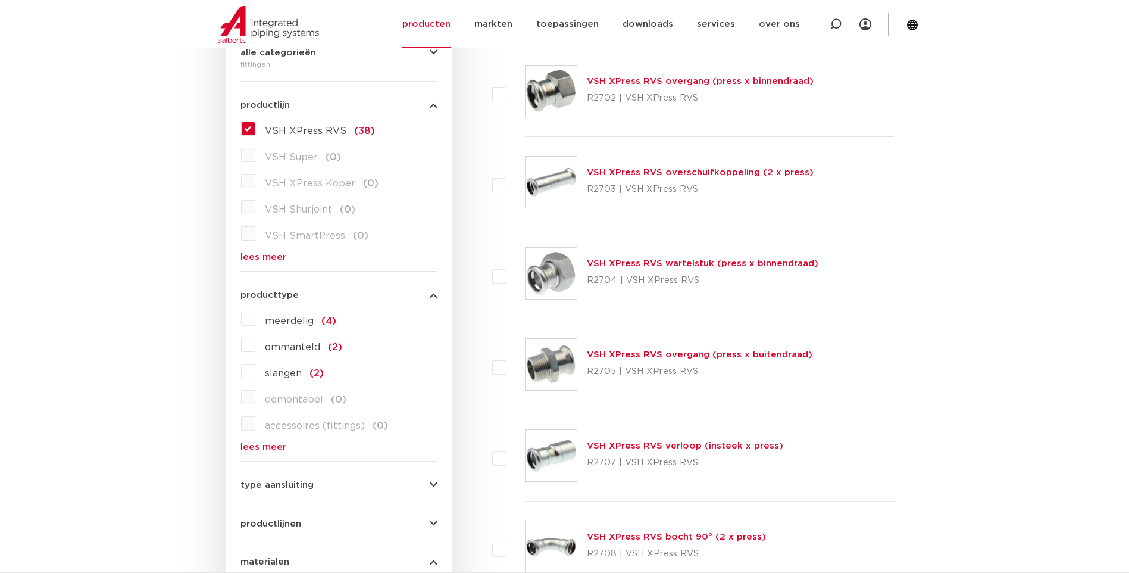
scroll to position [301, 0]
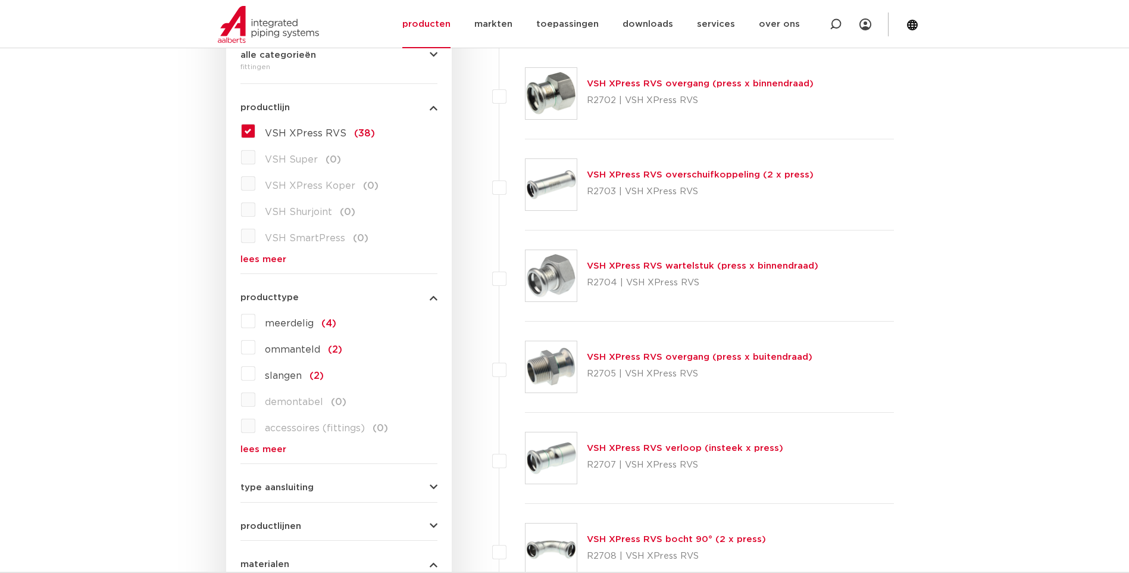
click at [275, 261] on link "lees meer" at bounding box center [339, 259] width 197 height 9
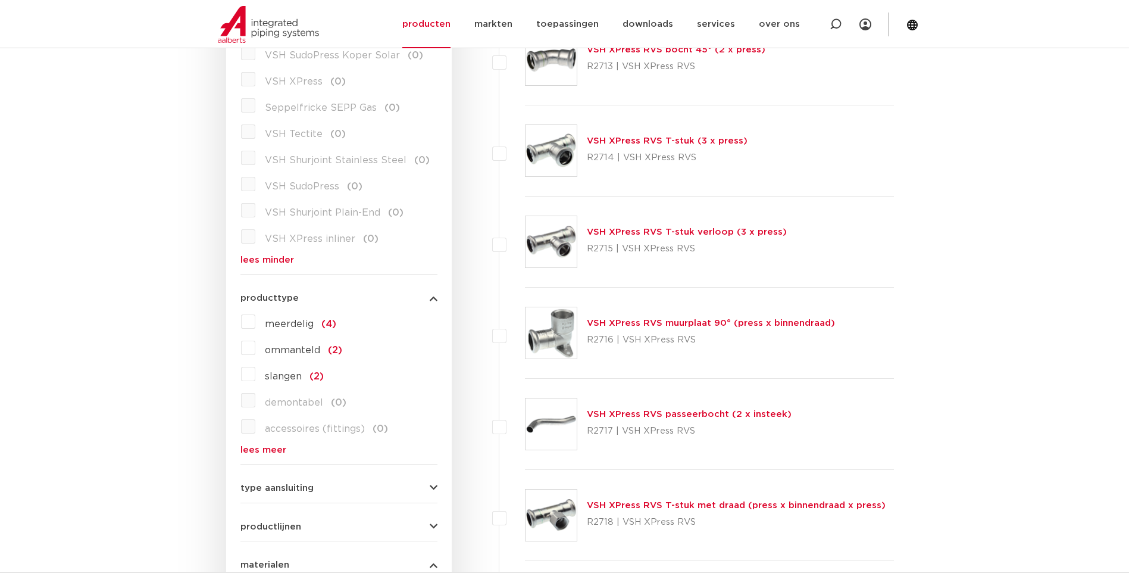
scroll to position [1253, 0]
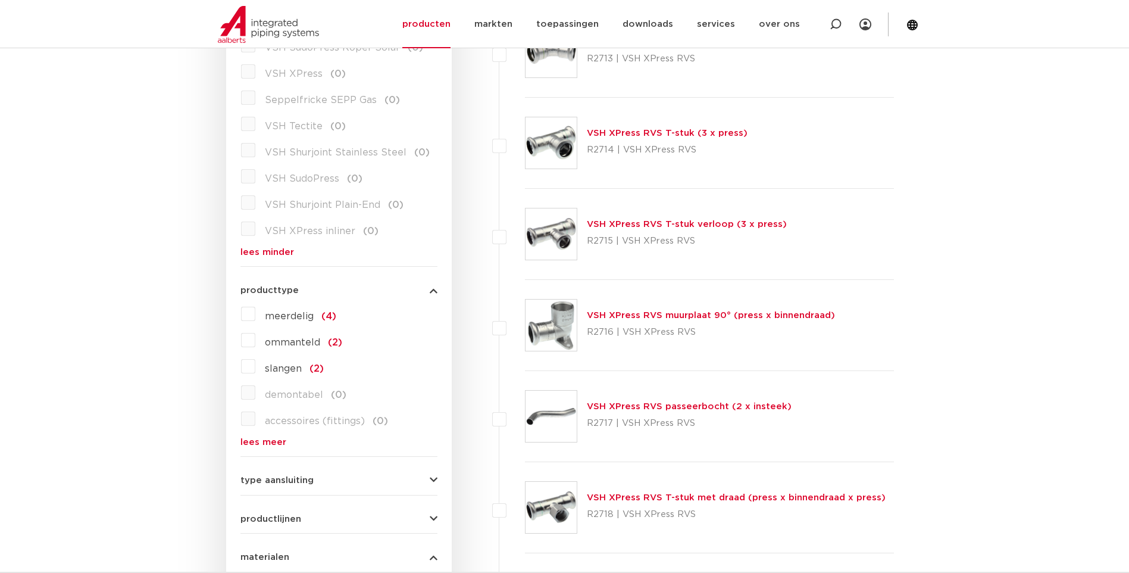
click at [432, 476] on icon "button" at bounding box center [434, 480] width 8 height 9
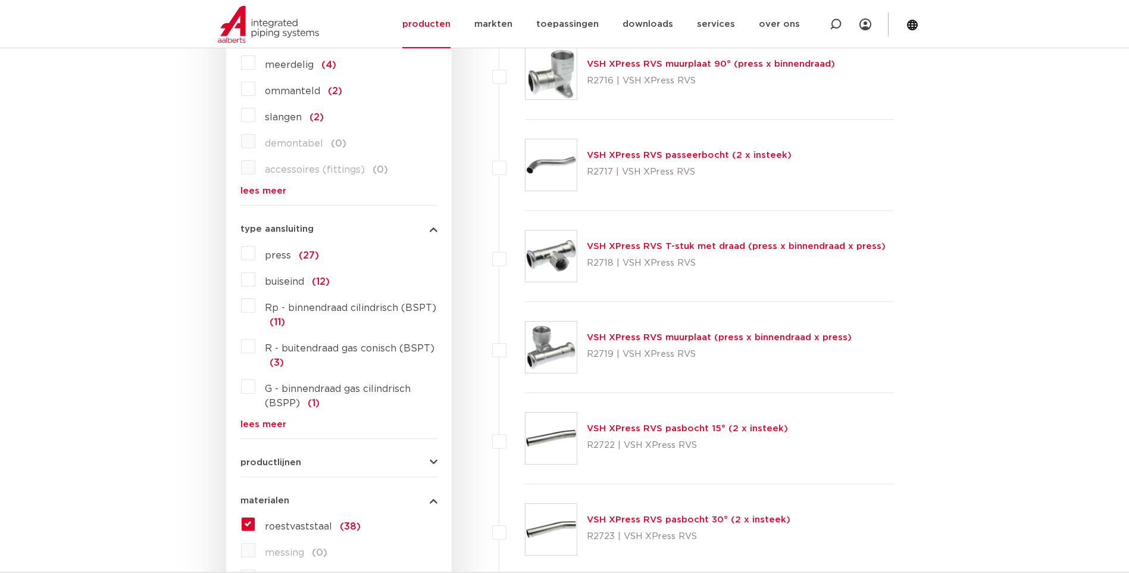
scroll to position [1551, 0]
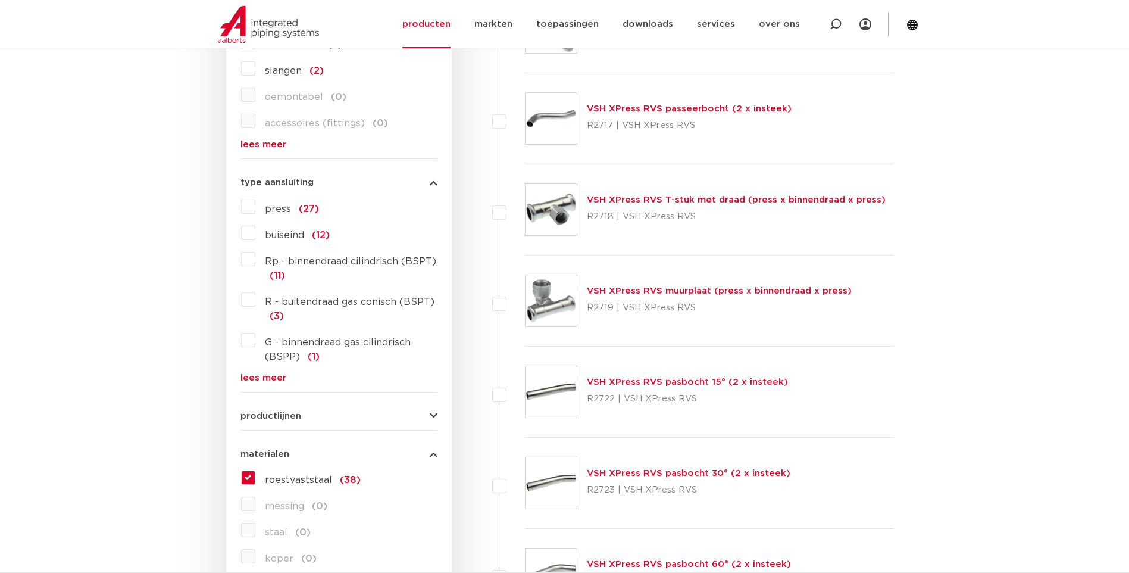
click at [433, 411] on icon "button" at bounding box center [434, 415] width 8 height 9
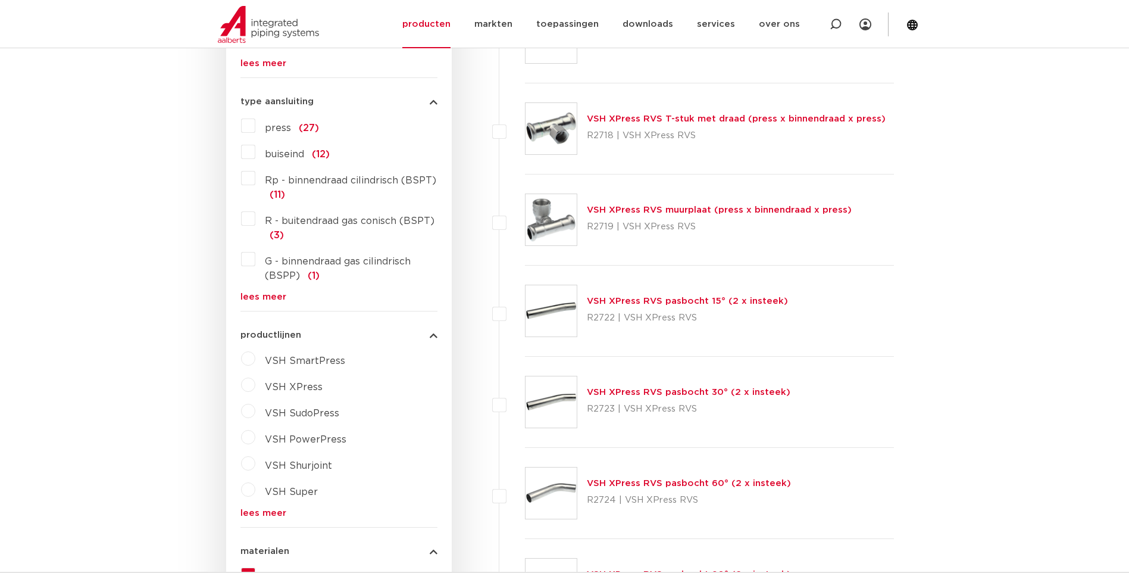
scroll to position [1670, 0]
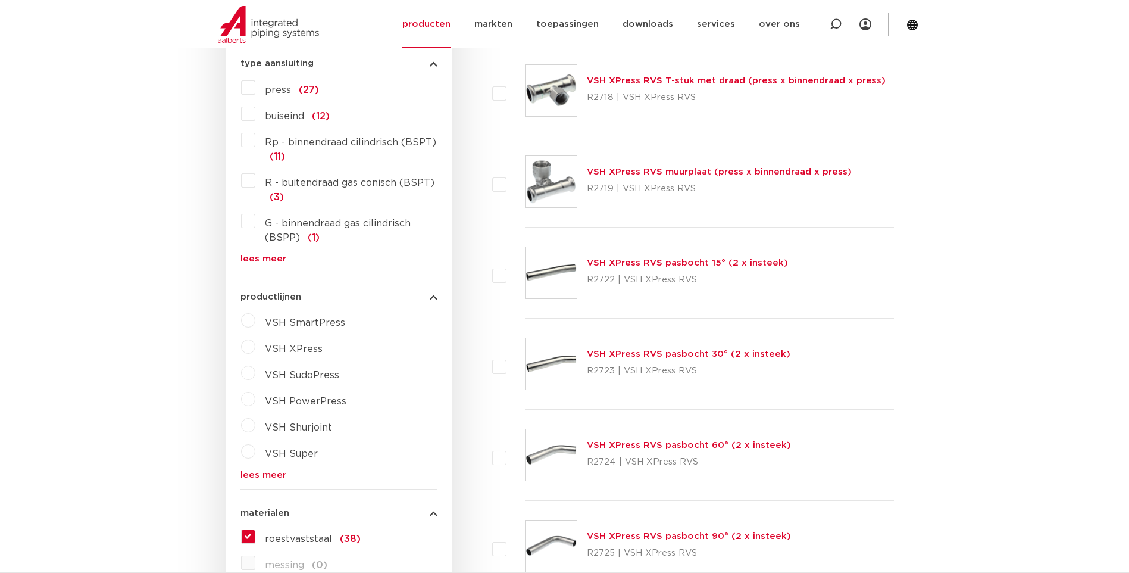
click at [255, 337] on label "VSH XPress" at bounding box center [288, 346] width 67 height 19
click at [413, 363] on select "maak een keuze VSH XPress RVS 304 fittingen VSH XPress Staalverzinkt fittingen …" at bounding box center [350, 376] width 170 height 27
select select "7531"
click at [265, 363] on select "maak een keuze VSH XPress RVS 304 fittingen VSH XPress Staalverzinkt fittingen …" at bounding box center [350, 376] width 170 height 27
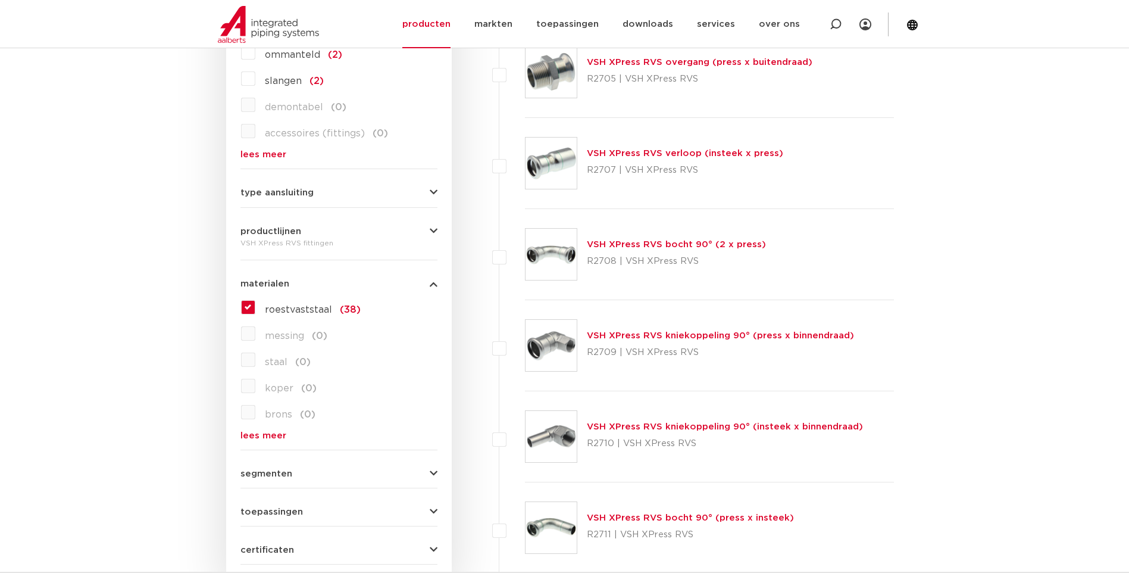
scroll to position [655, 0]
